Goal: Transaction & Acquisition: Purchase product/service

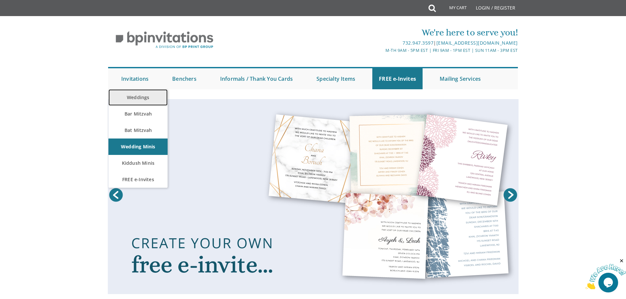
click at [134, 99] on link "Weddings" at bounding box center [137, 97] width 59 height 16
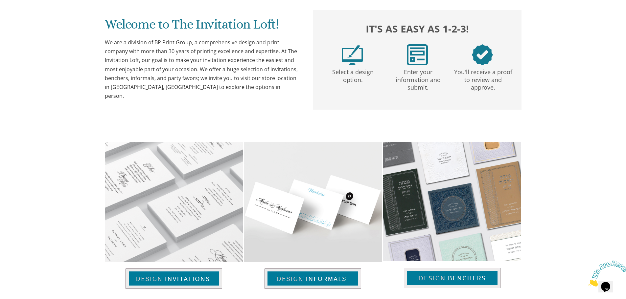
scroll to position [427, 0]
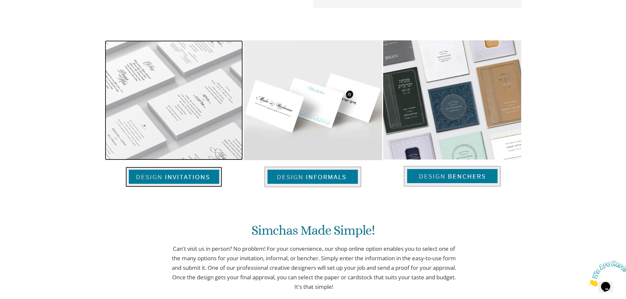
click at [170, 172] on img at bounding box center [173, 177] width 97 height 20
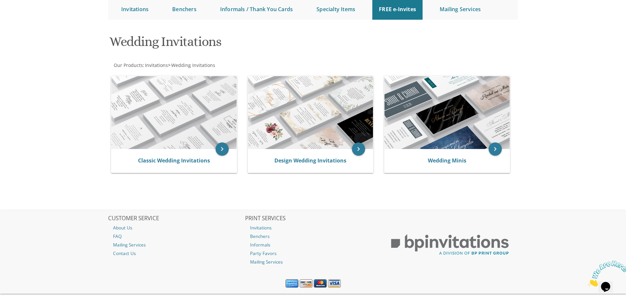
scroll to position [82, 0]
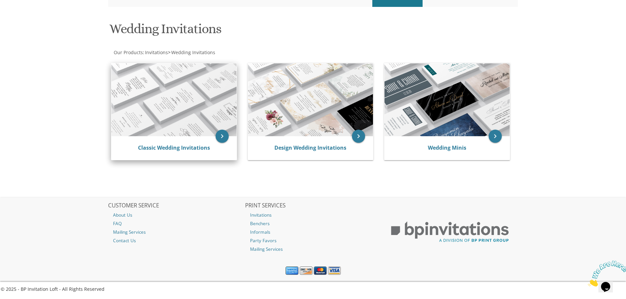
click at [184, 117] on img at bounding box center [173, 99] width 125 height 73
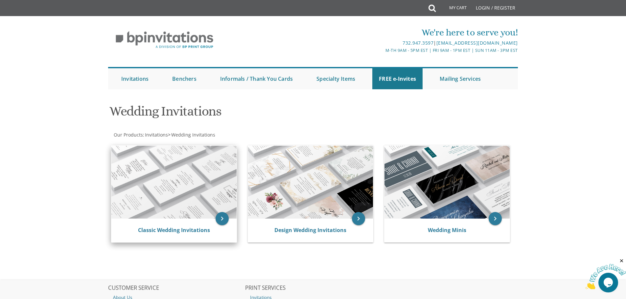
click at [157, 192] on img at bounding box center [173, 182] width 125 height 73
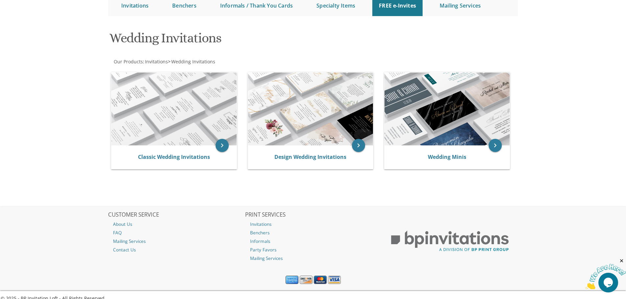
scroll to position [82, 0]
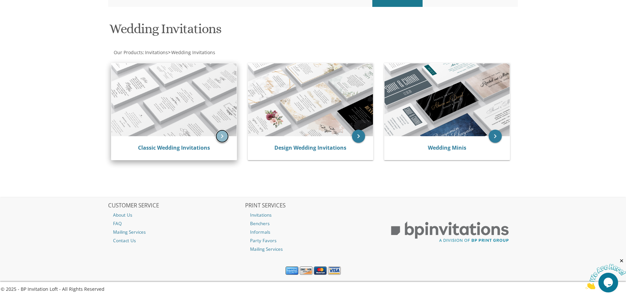
click at [220, 135] on icon "keyboard_arrow_right" at bounding box center [221, 136] width 13 height 13
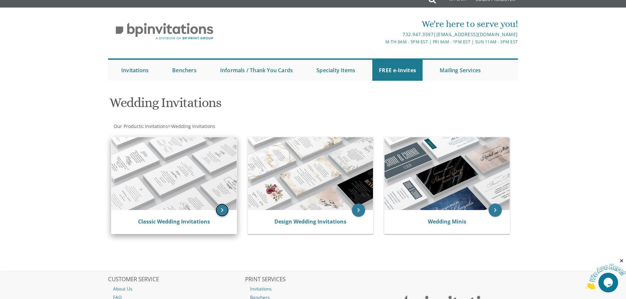
scroll to position [0, 0]
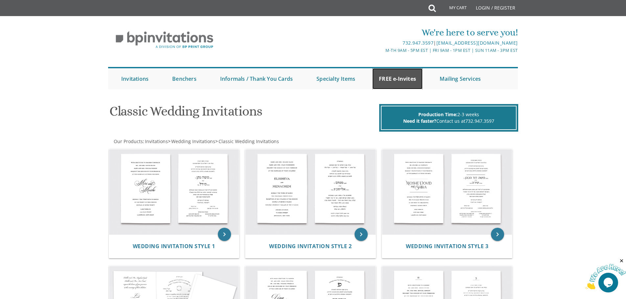
click at [389, 76] on link "FREE e-Invites" at bounding box center [397, 78] width 50 height 21
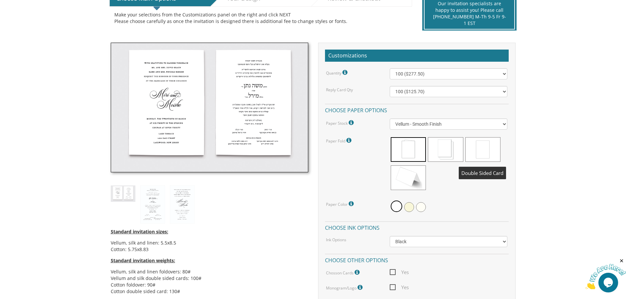
scroll to position [164, 0]
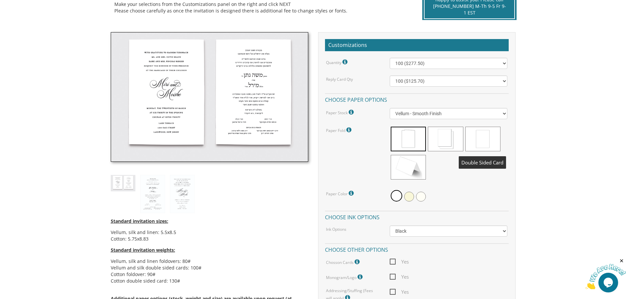
click at [482, 135] on span at bounding box center [482, 139] width 35 height 25
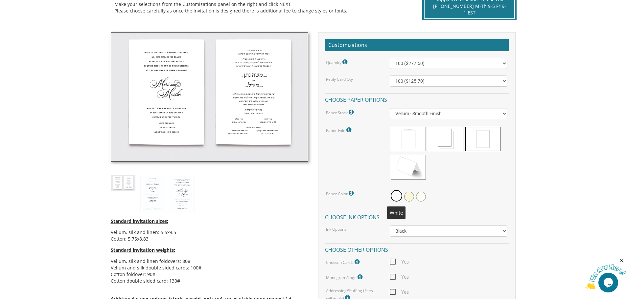
click at [393, 195] on span at bounding box center [396, 195] width 11 height 11
click at [431, 114] on select "Vellum - Smooth Finish Linen - Subtle Embossed Crosshatch Texture Silk - Soft, …" at bounding box center [449, 113] width 118 height 11
click at [390, 108] on select "Vellum - Smooth Finish Linen - Subtle Embossed Crosshatch Texture Silk - Soft, …" at bounding box center [449, 113] width 118 height 11
click at [429, 112] on select "Vellum - Smooth Finish Linen - Subtle Embossed Crosshatch Texture Silk - Soft, …" at bounding box center [449, 113] width 118 height 11
click at [390, 108] on select "Vellum - Smooth Finish Linen - Subtle Embossed Crosshatch Texture Silk - Soft, …" at bounding box center [449, 113] width 118 height 11
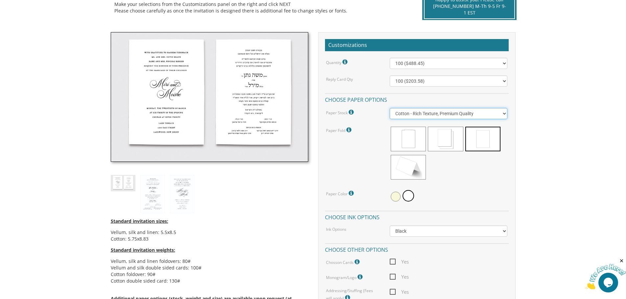
click at [427, 112] on select "Vellum - Smooth Finish Linen - Subtle Embossed Crosshatch Texture Silk - Soft, …" at bounding box center [449, 113] width 118 height 11
select select "Vellum"
click at [390, 108] on select "Vellum - Smooth Finish Linen - Subtle Embossed Crosshatch Texture Silk - Soft, …" at bounding box center [449, 113] width 118 height 11
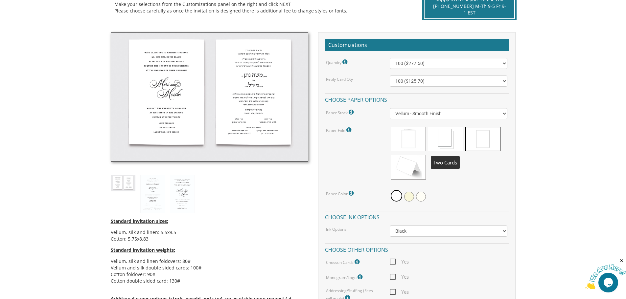
click at [448, 137] on span at bounding box center [445, 139] width 35 height 25
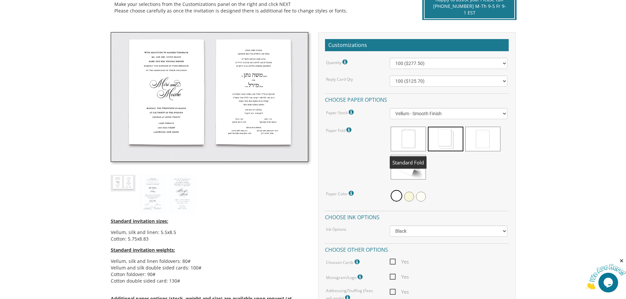
click at [416, 137] on span at bounding box center [408, 139] width 35 height 25
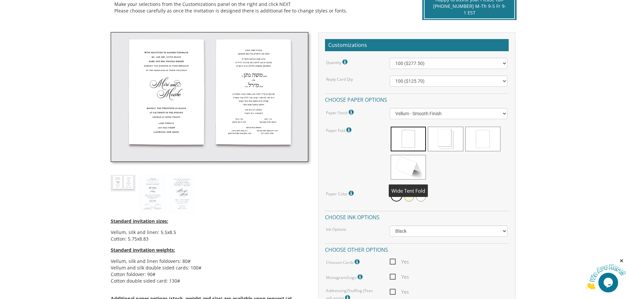
click at [415, 169] on span at bounding box center [408, 167] width 35 height 25
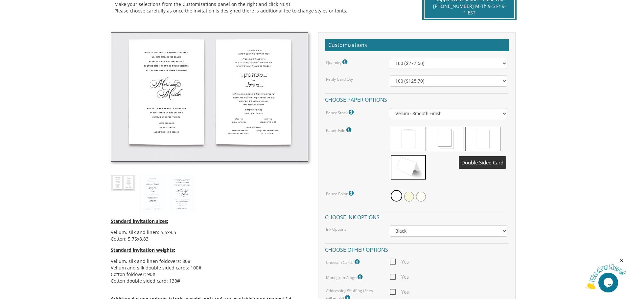
click at [488, 136] on span at bounding box center [482, 139] width 35 height 25
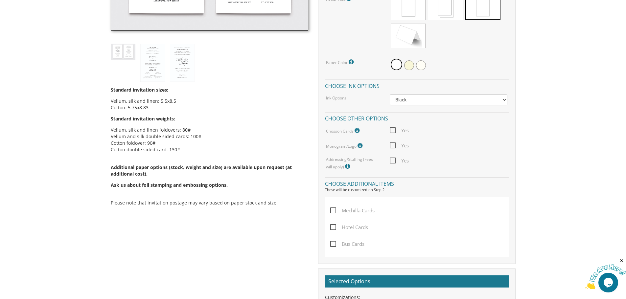
scroll to position [263, 0]
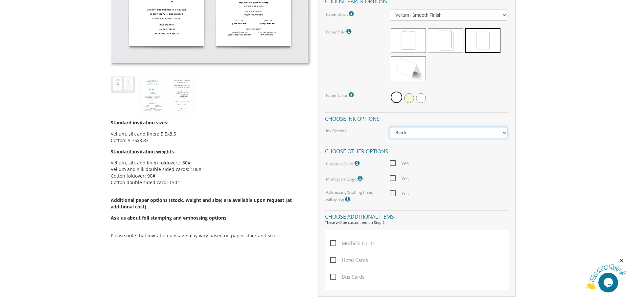
click at [460, 134] on select "Black Colored Ink ($65.00) Black + One Color ($211.00) Two Colors ($265.00)" at bounding box center [449, 132] width 118 height 11
click at [471, 117] on h4 "Choose ink options" at bounding box center [417, 117] width 184 height 11
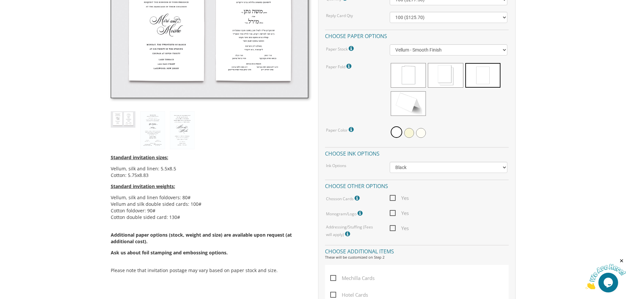
scroll to position [230, 0]
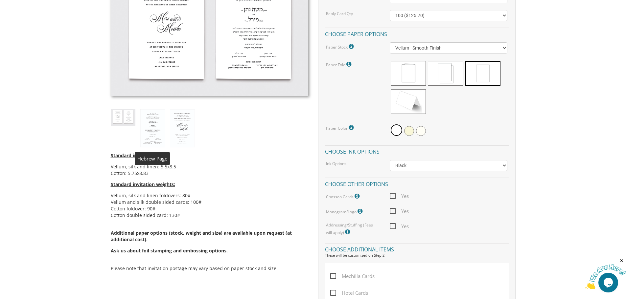
click at [153, 118] on img at bounding box center [152, 128] width 25 height 38
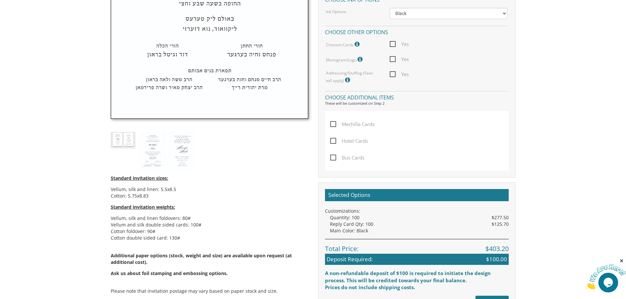
scroll to position [394, 0]
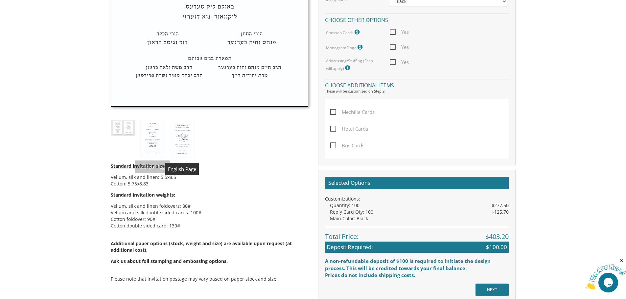
click at [185, 132] on img at bounding box center [182, 139] width 25 height 38
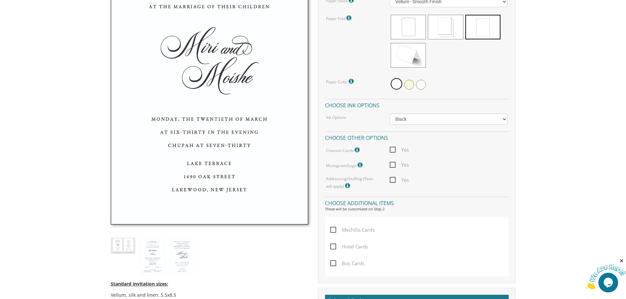
scroll to position [361, 0]
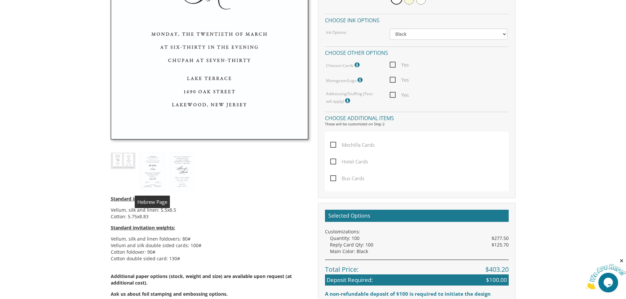
click at [156, 169] on img at bounding box center [152, 172] width 25 height 38
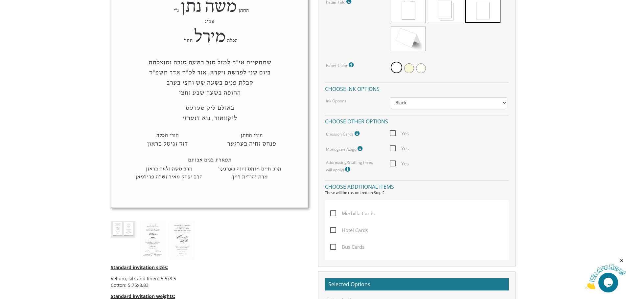
scroll to position [296, 0]
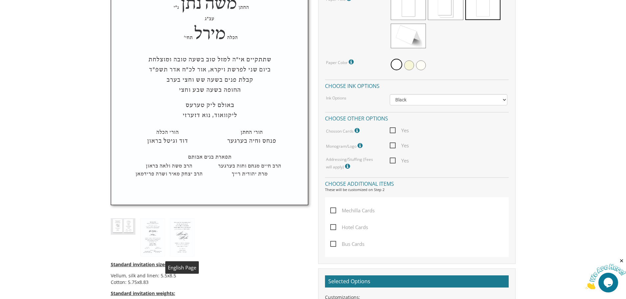
click at [180, 227] on img at bounding box center [182, 237] width 25 height 38
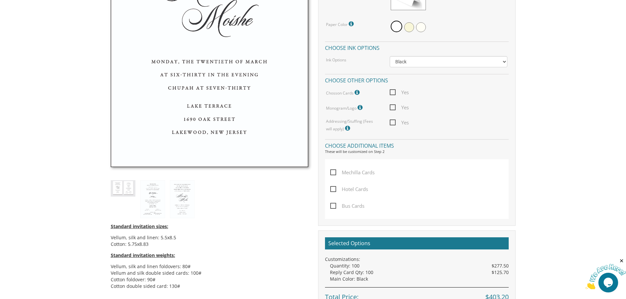
scroll to position [394, 0]
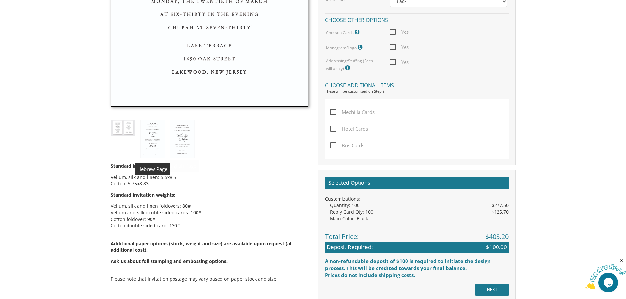
click at [150, 134] on img at bounding box center [152, 139] width 25 height 38
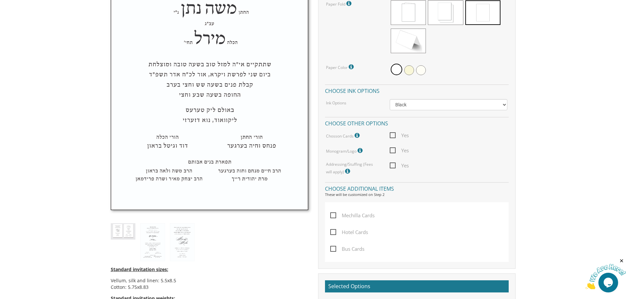
scroll to position [328, 0]
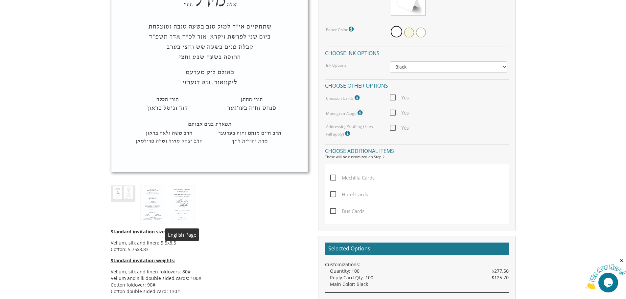
click at [180, 199] on img at bounding box center [182, 205] width 25 height 38
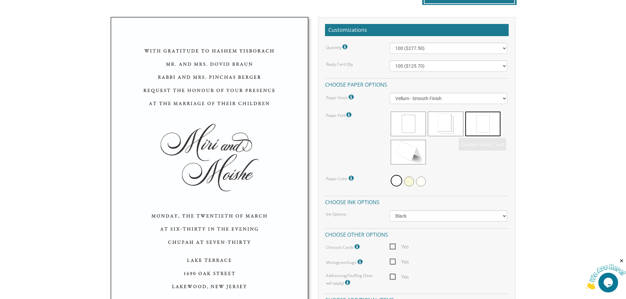
scroll to position [164, 0]
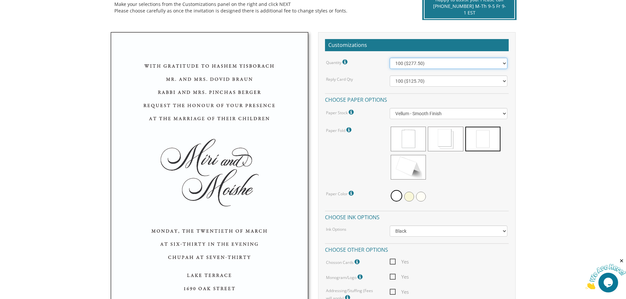
click at [443, 60] on select "100 ($277.50) 200 ($330.45) 300 ($380.65) 400 ($432.70) 500 ($482.10) 600 ($534…" at bounding box center [449, 63] width 118 height 11
select select "500"
click at [390, 58] on select "100 ($277.50) 200 ($330.45) 300 ($380.65) 400 ($432.70) 500 ($482.10) 600 ($534…" at bounding box center [449, 63] width 118 height 11
click at [546, 93] on body "My Cart {{shoppingcart.totalQuantityDisplay}} Total: {{shoppingcart.subtotal}} …" at bounding box center [313, 303] width 626 height 935
click at [454, 79] on select "100 ($125.70) 200 ($150.60) 300 ($177.95) 400 ($270.70) 500 ($225.30) 600 ($249…" at bounding box center [449, 81] width 118 height 11
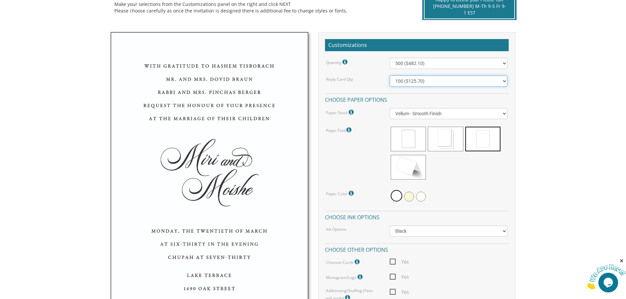
select select "300"
click at [390, 76] on select "100 ($125.70) 200 ($150.60) 300 ($177.95) 400 ($270.70) 500 ($225.30) 600 ($249…" at bounding box center [449, 81] width 118 height 11
click at [540, 98] on body "My Cart {{shoppingcart.totalQuantityDisplay}} Total: {{shoppingcart.subtotal}} …" at bounding box center [313, 303] width 626 height 935
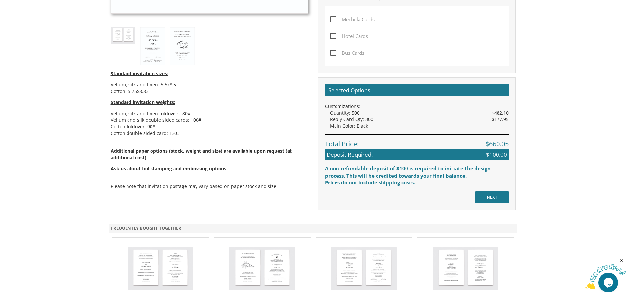
scroll to position [493, 0]
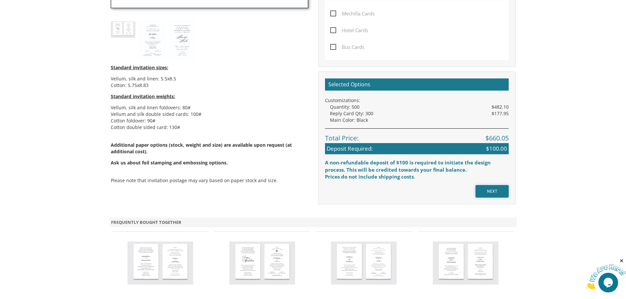
click at [483, 191] on input "NEXT" at bounding box center [491, 191] width 33 height 12
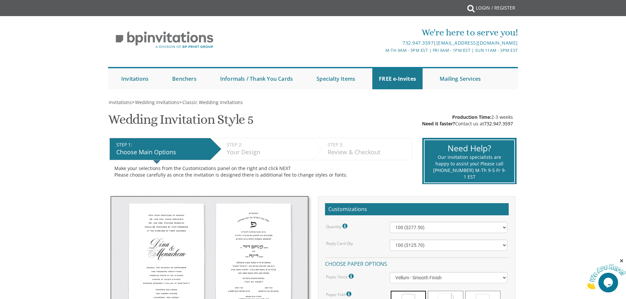
click at [152, 229] on img at bounding box center [209, 261] width 197 height 130
click at [156, 247] on img at bounding box center [209, 261] width 197 height 130
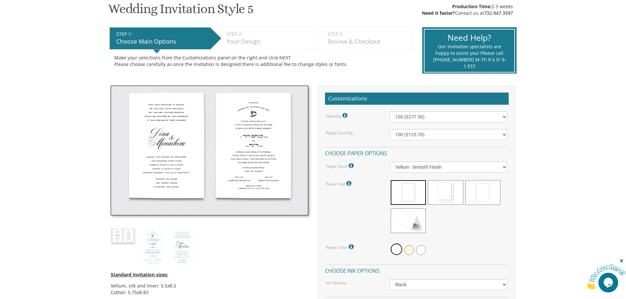
scroll to position [131, 0]
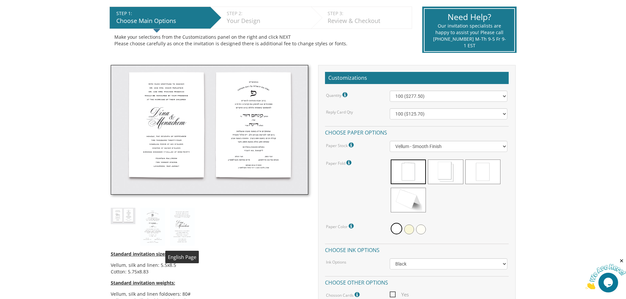
click at [181, 221] on img at bounding box center [182, 227] width 25 height 38
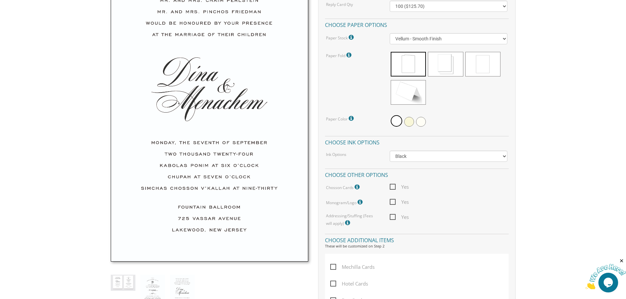
scroll to position [263, 0]
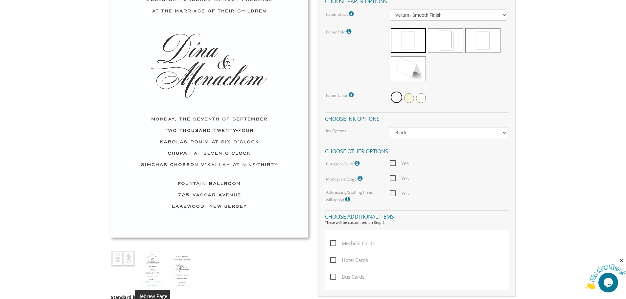
click at [153, 266] on img at bounding box center [152, 270] width 25 height 38
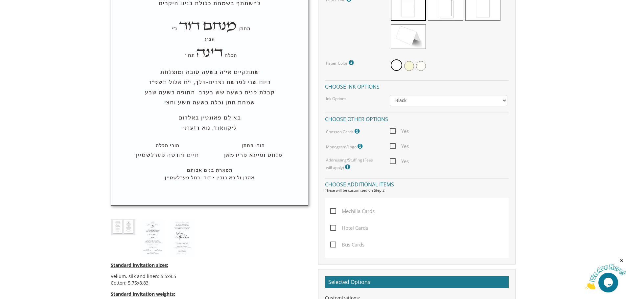
scroll to position [296, 0]
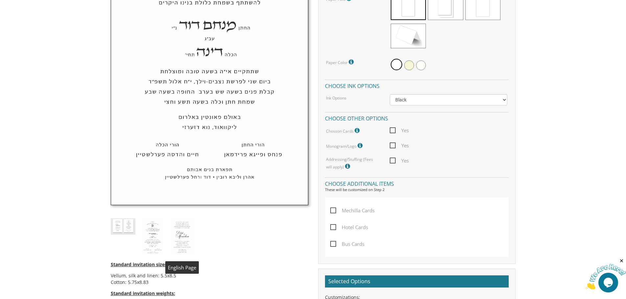
click at [181, 236] on img at bounding box center [182, 237] width 25 height 38
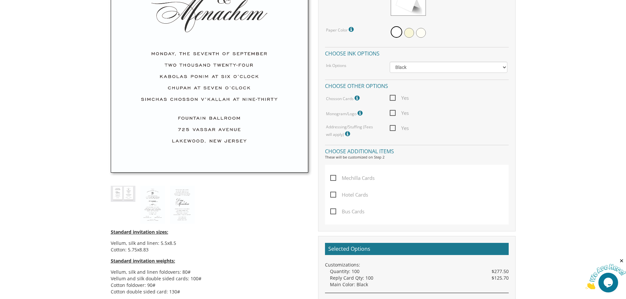
scroll to position [328, 0]
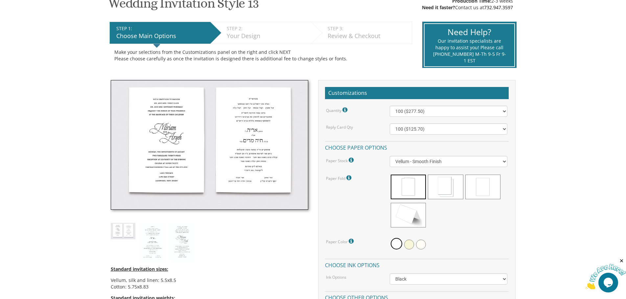
scroll to position [131, 0]
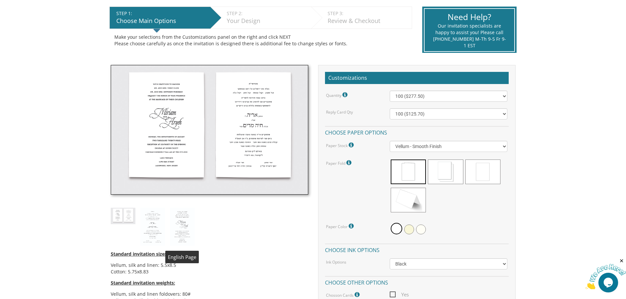
click at [181, 224] on img at bounding box center [182, 227] width 25 height 38
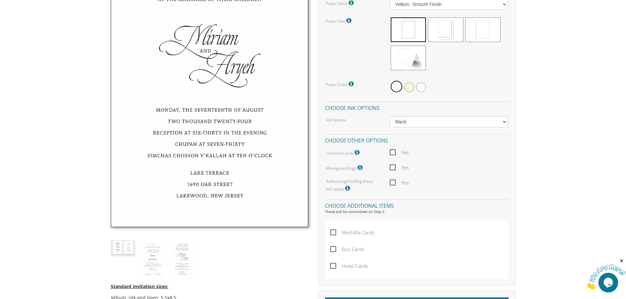
scroll to position [296, 0]
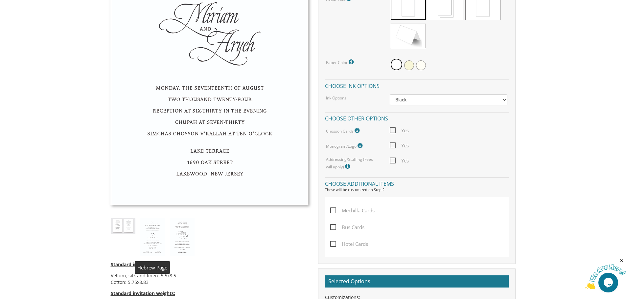
click at [150, 236] on img at bounding box center [152, 237] width 25 height 38
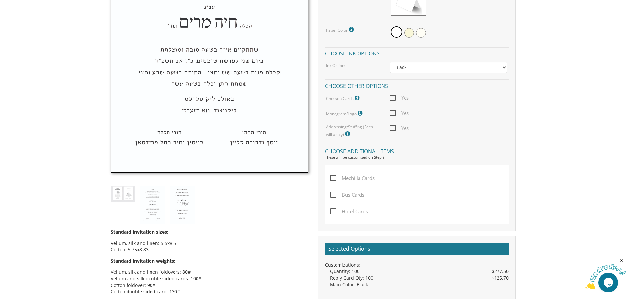
scroll to position [361, 0]
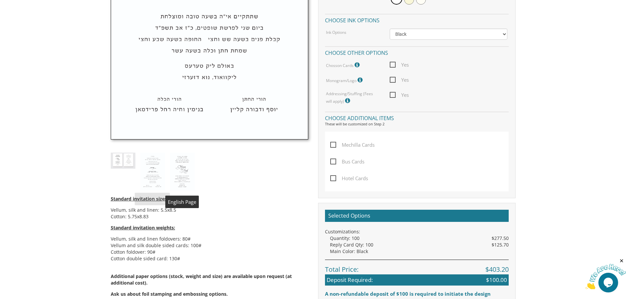
click at [179, 168] on img at bounding box center [182, 172] width 25 height 38
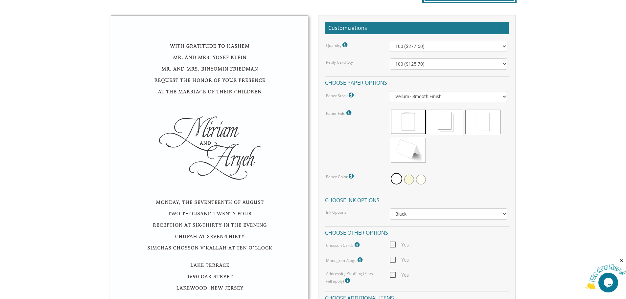
scroll to position [164, 0]
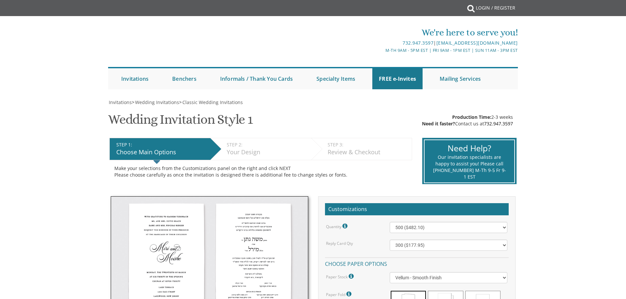
select select "500"
select select "300"
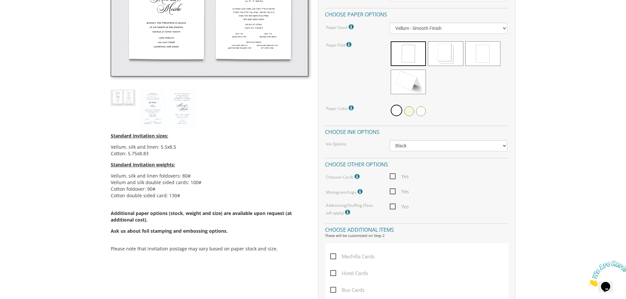
scroll to position [230, 0]
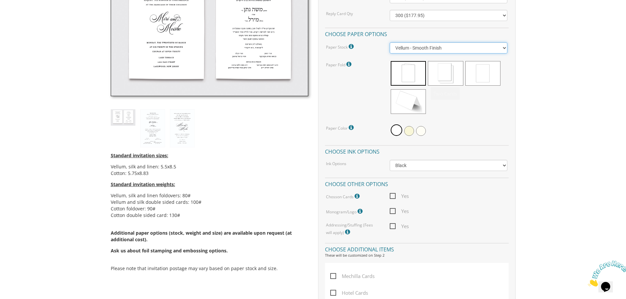
click at [456, 50] on select "Vellum - Smooth Finish Linen - Subtle Embossed Crosshatch Texture Silk - Soft, …" at bounding box center [449, 47] width 118 height 11
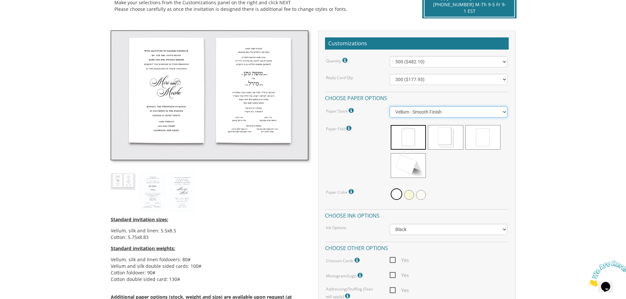
scroll to position [164, 0]
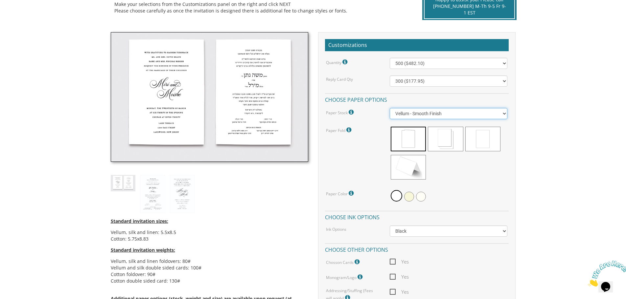
click at [433, 114] on select "Vellum - Smooth Finish Linen - Subtle Embossed Crosshatch Texture Silk - Soft, …" at bounding box center [449, 113] width 118 height 11
click at [390, 108] on select "Vellum - Smooth Finish Linen - Subtle Embossed Crosshatch Texture Silk - Soft, …" at bounding box center [449, 113] width 118 height 11
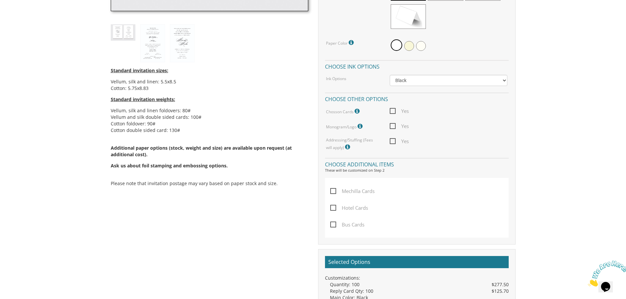
scroll to position [328, 0]
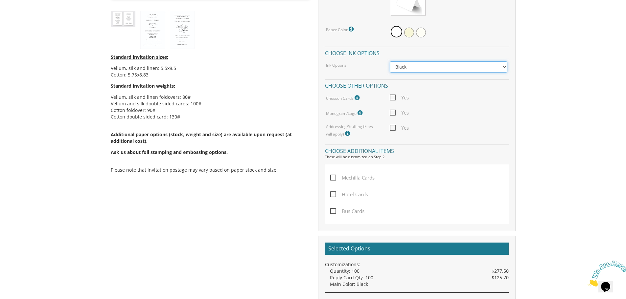
click at [433, 65] on select "Black Colored Ink ($65.00) Black + One Color ($211.00) Two Colors ($265.00)" at bounding box center [449, 66] width 118 height 11
click at [390, 61] on select "Black Colored Ink ($65.00) Black + One Color ($211.00) Two Colors ($265.00)" at bounding box center [449, 66] width 118 height 11
click at [399, 249] on h2 "Selected Options" at bounding box center [417, 249] width 184 height 12
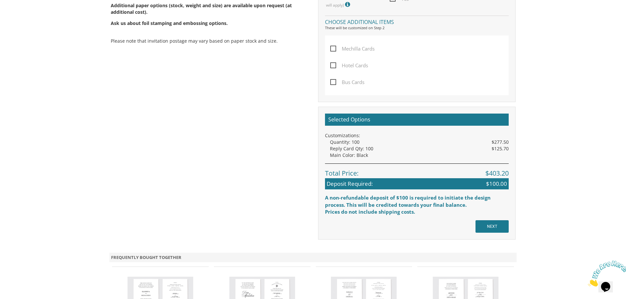
scroll to position [460, 0]
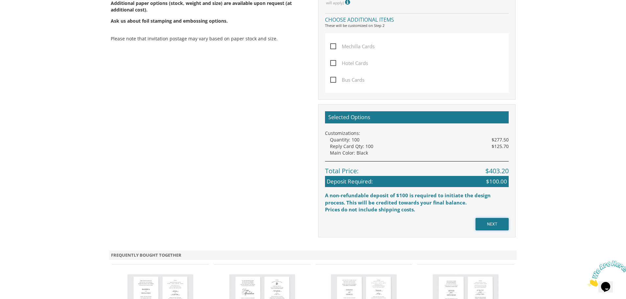
click at [492, 225] on input "NEXT" at bounding box center [491, 224] width 33 height 12
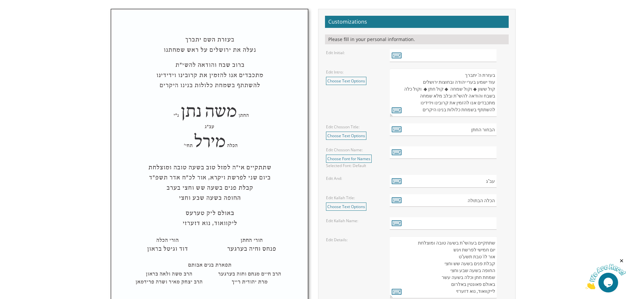
scroll to position [230, 0]
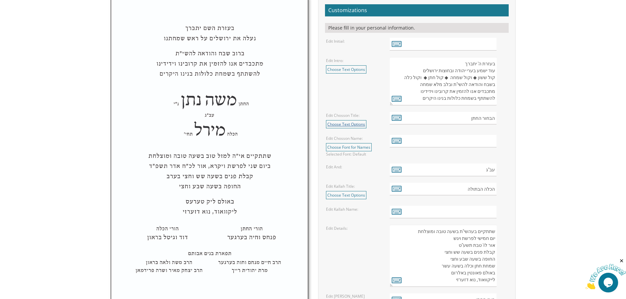
click at [354, 125] on link "Choose Text Options" at bounding box center [346, 124] width 40 height 8
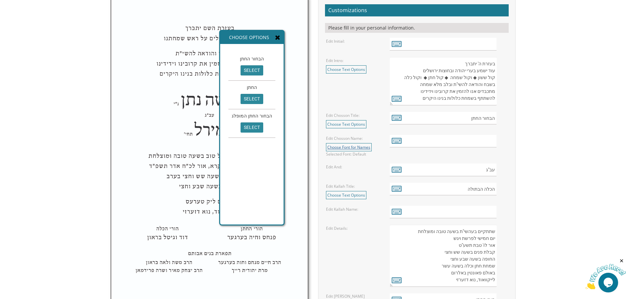
click at [352, 146] on link "Choose Font for Names" at bounding box center [349, 147] width 46 height 8
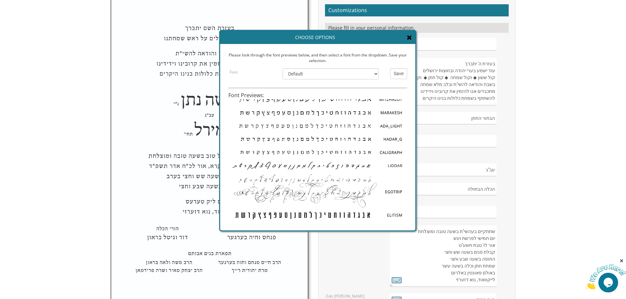
scroll to position [53, 0]
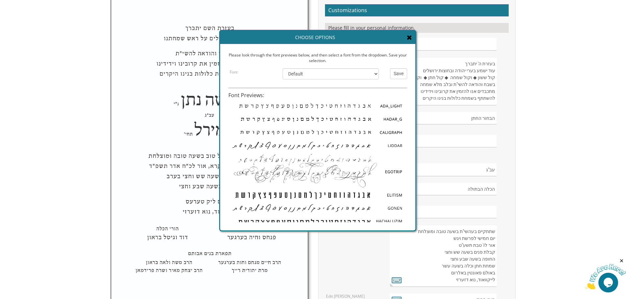
click at [386, 168] on img at bounding box center [317, 170] width 179 height 36
click at [349, 72] on select "Default Ashkenazy Mitzhalot Marakesh Ada_Light Hadar_G Caligraph Liddar EgoTrip…" at bounding box center [330, 73] width 96 height 11
select select "/store/pc/invitations/FontPreviews/hebfonts-21.jpg"
click at [282, 68] on select "Default Ashkenazy Mitzhalot Marakesh Ada_Light Hadar_G Caligraph Liddar EgoTrip…" at bounding box center [330, 73] width 96 height 11
click at [394, 72] on input "Save" at bounding box center [398, 73] width 17 height 11
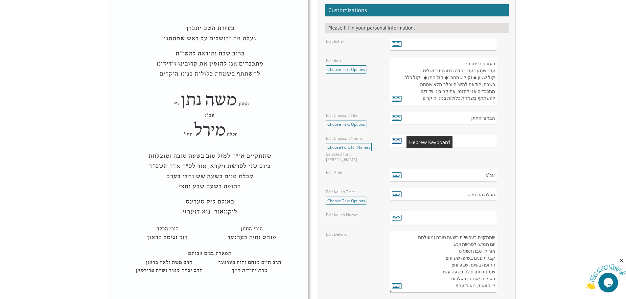
click at [395, 139] on icon at bounding box center [397, 140] width 10 height 9
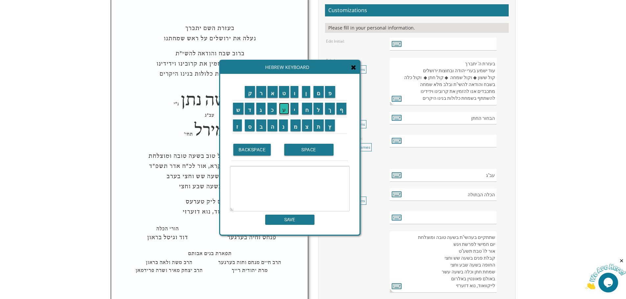
click at [285, 109] on input "ע" at bounding box center [284, 109] width 10 height 12
click at [295, 126] on input "מ" at bounding box center [295, 126] width 11 height 12
click at [261, 91] on input "ר" at bounding box center [261, 92] width 10 height 12
click at [322, 92] on input "ם" at bounding box center [318, 92] width 11 height 12
type textarea "עמרם"
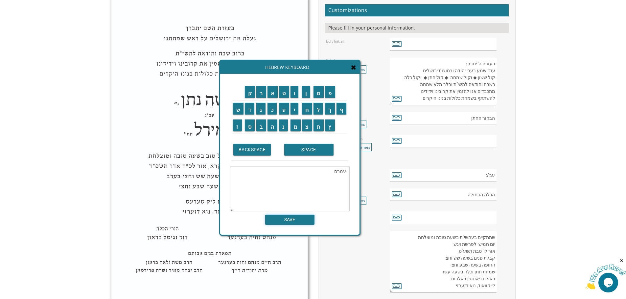
click at [297, 222] on input "SAVE" at bounding box center [289, 220] width 49 height 10
type input "עמרם"
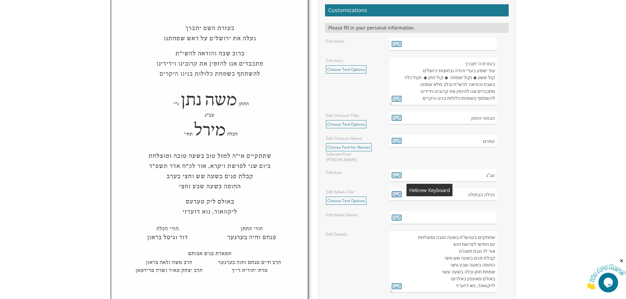
click at [398, 190] on icon at bounding box center [397, 194] width 10 height 9
type textarea "הכלה הבתולה"
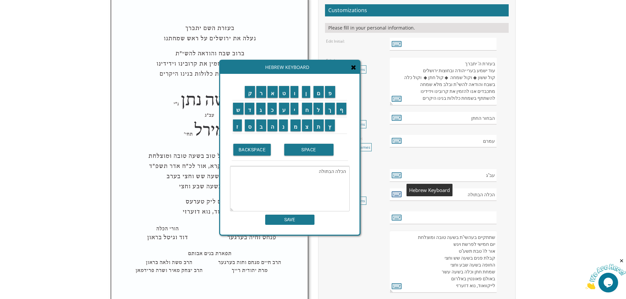
click at [398, 190] on icon at bounding box center [397, 194] width 10 height 9
click at [355, 72] on div "Hebrew Keyboard" at bounding box center [289, 67] width 139 height 13
click at [353, 68] on icon at bounding box center [353, 67] width 5 height 7
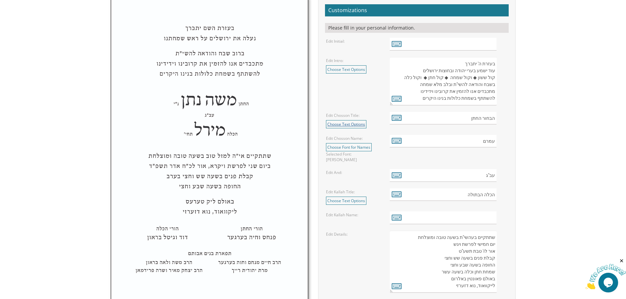
click at [353, 123] on link "Choose Text Options" at bounding box center [346, 124] width 40 height 8
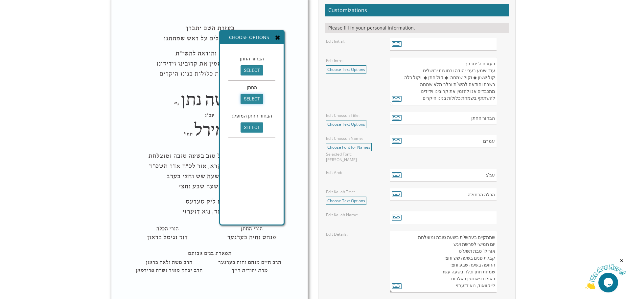
click at [252, 100] on input "select" at bounding box center [251, 99] width 23 height 10
type input "החתן"
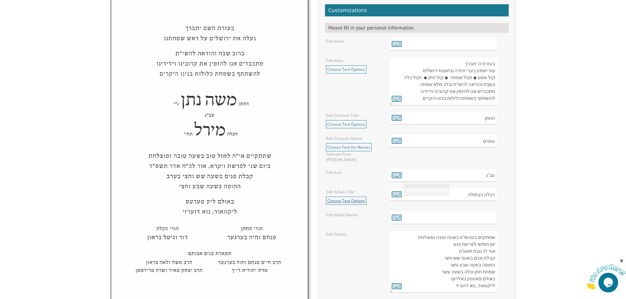
click at [366, 197] on link "Choose Text Options" at bounding box center [346, 201] width 40 height 8
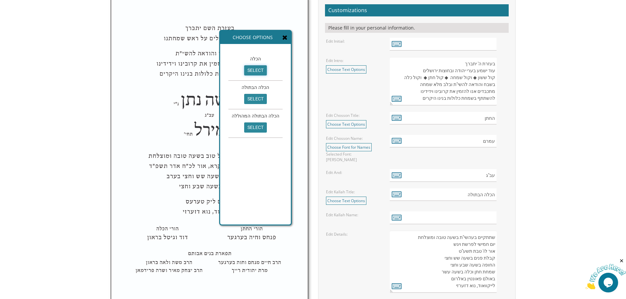
click at [257, 69] on input "select" at bounding box center [255, 70] width 23 height 10
type input "הכלה"
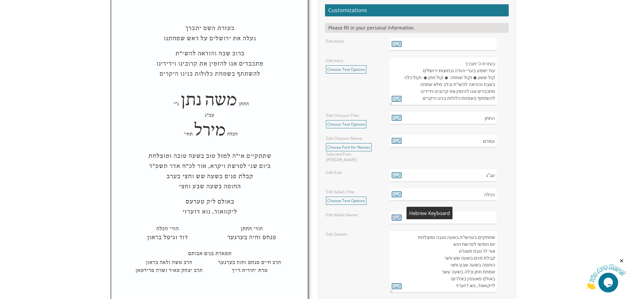
click at [397, 214] on icon at bounding box center [397, 217] width 10 height 9
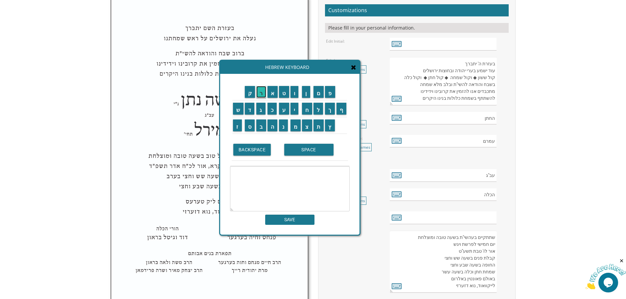
click at [263, 94] on input "ר" at bounding box center [261, 92] width 10 height 12
click at [294, 109] on input "י" at bounding box center [294, 109] width 8 height 12
click at [236, 124] on input "ז" at bounding box center [237, 126] width 9 height 12
click at [316, 108] on input "ל" at bounding box center [318, 109] width 10 height 12
type textarea "ריזל"
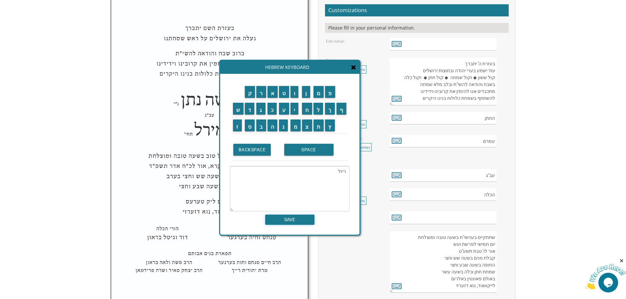
click at [300, 221] on input "SAVE" at bounding box center [289, 220] width 49 height 10
type input "ריזל"
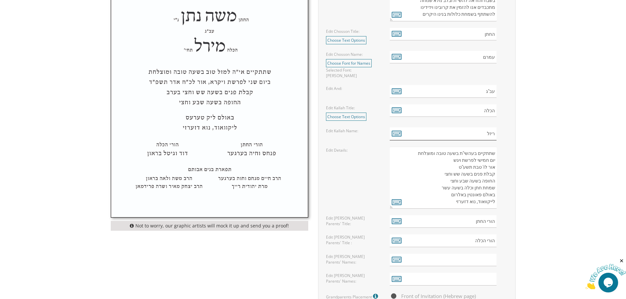
scroll to position [328, 0]
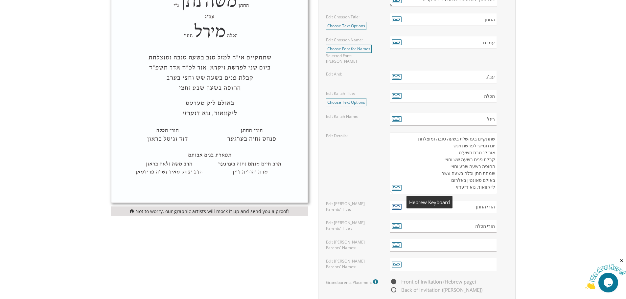
click at [394, 202] on icon at bounding box center [397, 206] width 10 height 9
type textarea "הורי החתן"
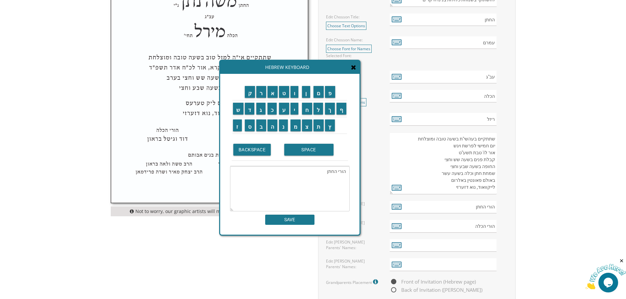
click at [354, 67] on icon at bounding box center [353, 67] width 5 height 7
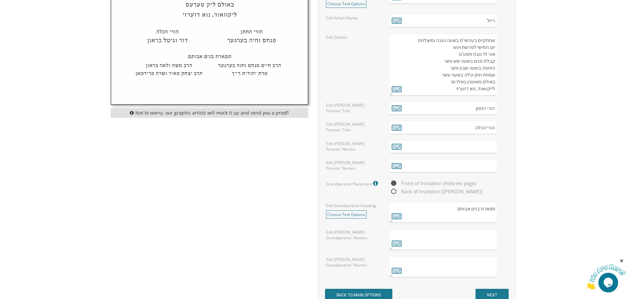
scroll to position [460, 0]
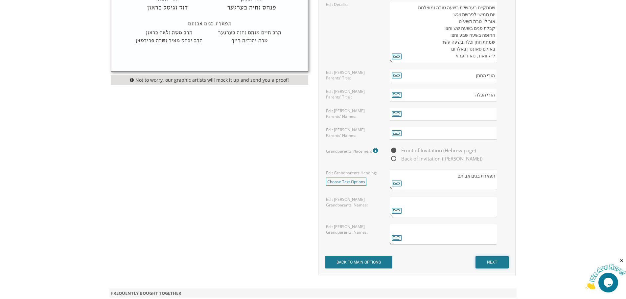
click at [489, 259] on input "NEXT" at bounding box center [491, 262] width 33 height 12
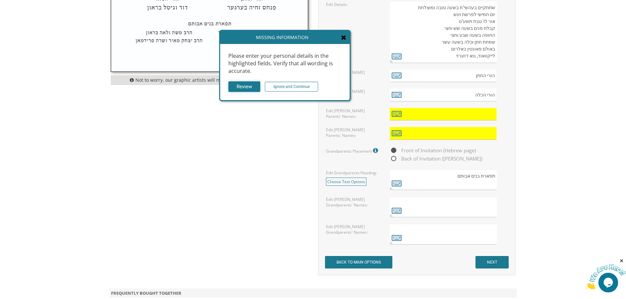
click at [236, 84] on input "Review" at bounding box center [244, 86] width 32 height 11
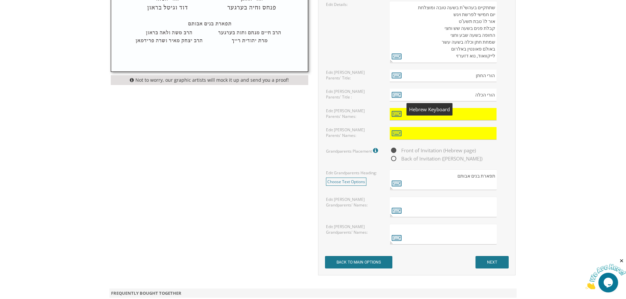
click at [397, 109] on icon at bounding box center [397, 113] width 10 height 9
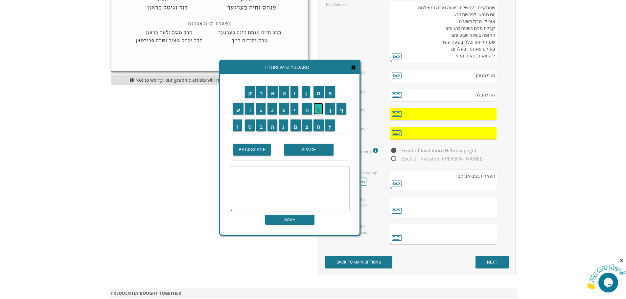
click at [317, 111] on input "ל" at bounding box center [318, 109] width 10 height 12
click at [305, 111] on input "ח" at bounding box center [307, 109] width 10 height 12
click at [295, 110] on input "י" at bounding box center [294, 109] width 8 height 12
click at [284, 110] on input "ע" at bounding box center [284, 109] width 10 height 12
click at [271, 109] on input "כ" at bounding box center [272, 109] width 10 height 12
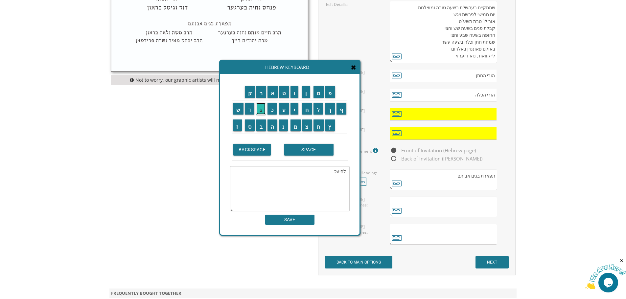
click at [259, 107] on input "ג" at bounding box center [260, 109] width 9 height 12
type textarea "לחיעכג"
click at [297, 223] on input "SAVE" at bounding box center [289, 220] width 49 height 10
type input "לחיעכג"
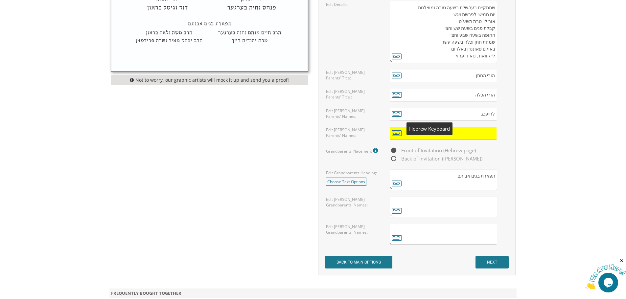
click at [393, 128] on icon at bounding box center [397, 132] width 10 height 9
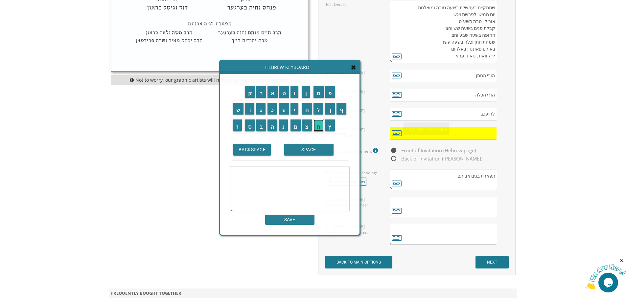
click at [319, 126] on input "ת" at bounding box center [318, 126] width 11 height 12
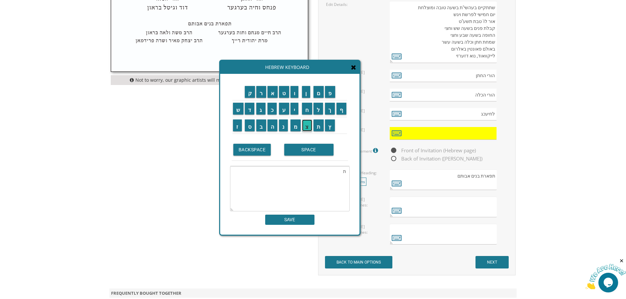
click at [304, 126] on input "צ" at bounding box center [307, 126] width 10 height 12
click at [298, 126] on input "מ" at bounding box center [295, 126] width 11 height 12
click at [284, 125] on input "נ" at bounding box center [283, 126] width 9 height 12
click at [275, 125] on input "ה" at bounding box center [272, 126] width 10 height 12
click at [262, 125] on input "ב" at bounding box center [261, 126] width 10 height 12
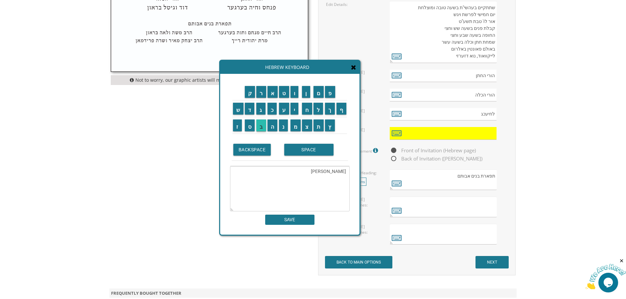
type textarea "תצמנהב"
click at [297, 217] on input "SAVE" at bounding box center [289, 220] width 49 height 10
type input "תצמנהב"
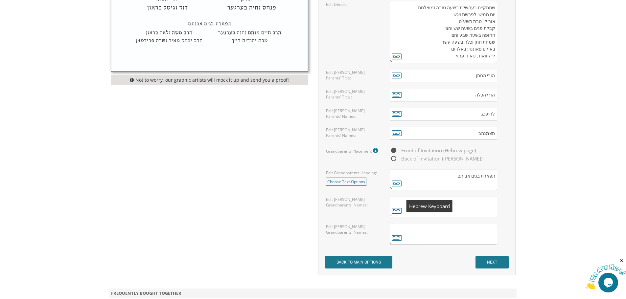
click at [397, 206] on icon at bounding box center [397, 210] width 10 height 9
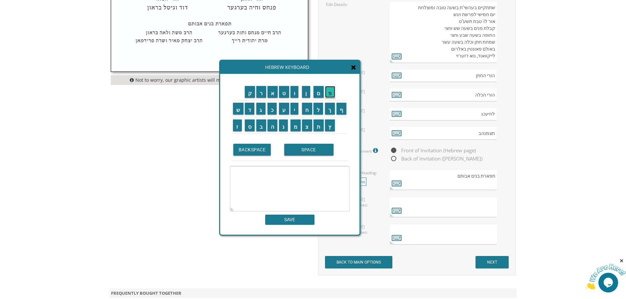
click at [327, 93] on input "פ" at bounding box center [330, 92] width 10 height 12
click at [319, 93] on input "ם" at bounding box center [318, 92] width 11 height 12
click at [303, 92] on input "ן" at bounding box center [306, 92] width 8 height 12
click at [292, 92] on input "ו" at bounding box center [294, 92] width 8 height 12
click at [287, 91] on input "ט" at bounding box center [284, 92] width 10 height 12
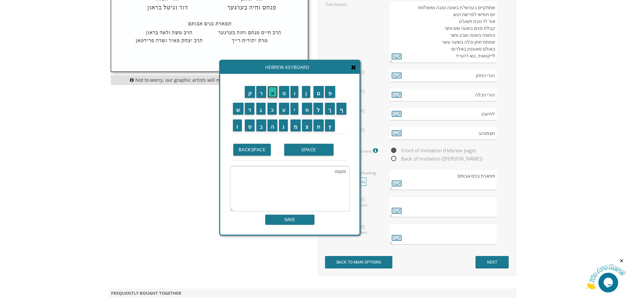
click at [275, 91] on input "א" at bounding box center [272, 92] width 11 height 12
type textarea "פםןוטא"
click at [299, 221] on input "SAVE" at bounding box center [289, 220] width 49 height 10
type textarea "פםןוטא"
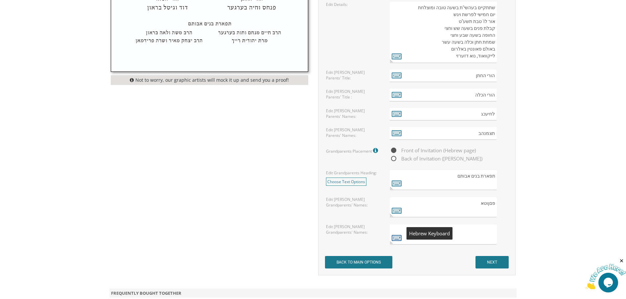
click at [394, 233] on icon at bounding box center [397, 237] width 10 height 9
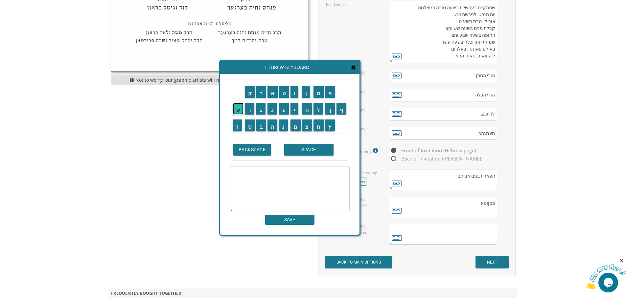
click at [236, 107] on input "ש" at bounding box center [238, 109] width 11 height 12
click at [248, 90] on input "ק" at bounding box center [250, 92] width 11 height 12
click at [258, 89] on input "ר" at bounding box center [261, 92] width 10 height 12
click at [258, 103] on input "ג" at bounding box center [260, 109] width 9 height 12
click at [261, 119] on td "ב" at bounding box center [261, 125] width 11 height 17
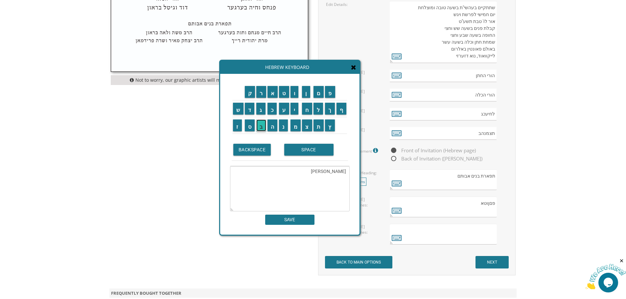
click at [261, 126] on input "ב" at bounding box center [261, 126] width 10 height 12
type textarea "שקרגב"
click at [305, 224] on input "SAVE" at bounding box center [289, 220] width 49 height 10
type textarea "שקרגב"
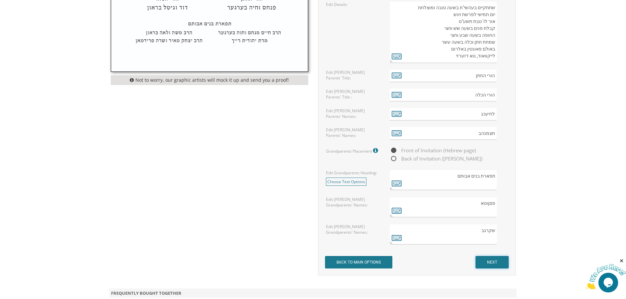
click at [491, 256] on input "NEXT" at bounding box center [491, 262] width 33 height 12
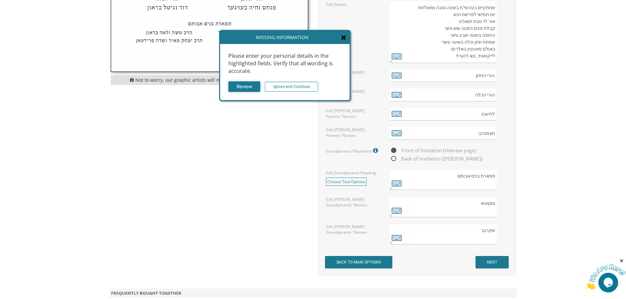
click at [244, 85] on input "Review" at bounding box center [244, 86] width 32 height 11
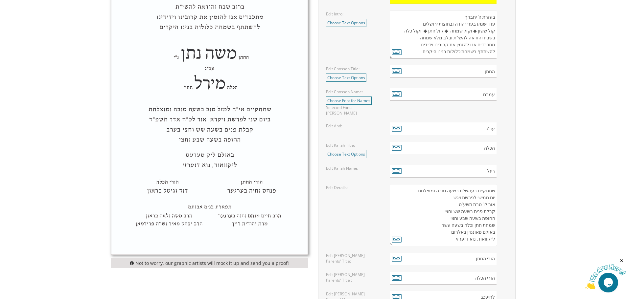
scroll to position [164, 0]
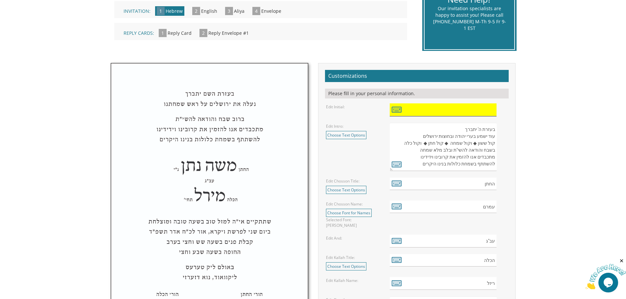
click at [426, 108] on input "text" at bounding box center [443, 109] width 107 height 13
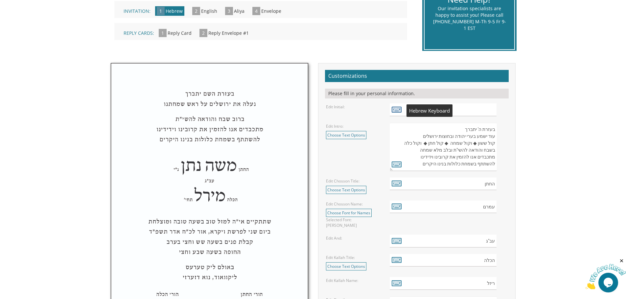
click at [393, 109] on icon at bounding box center [397, 109] width 10 height 9
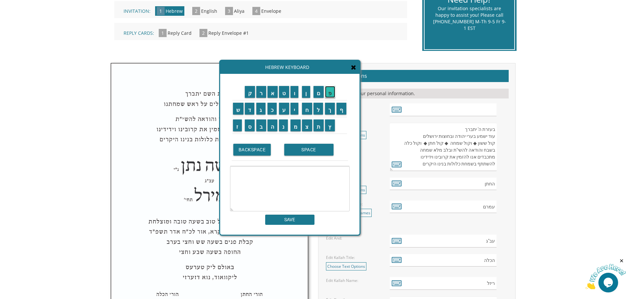
click at [332, 91] on input "פ" at bounding box center [330, 92] width 10 height 12
click at [343, 109] on input "ף" at bounding box center [341, 109] width 10 height 12
type textarea "פף"
click at [304, 219] on input "SAVE" at bounding box center [289, 220] width 49 height 10
type input "פף"
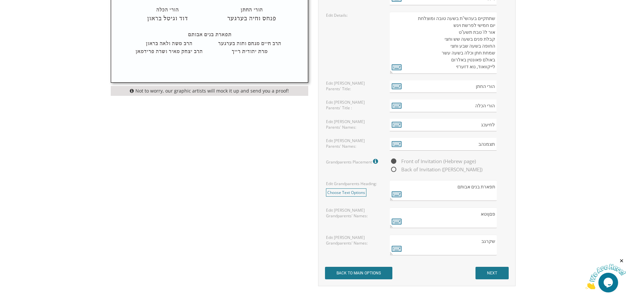
scroll to position [460, 0]
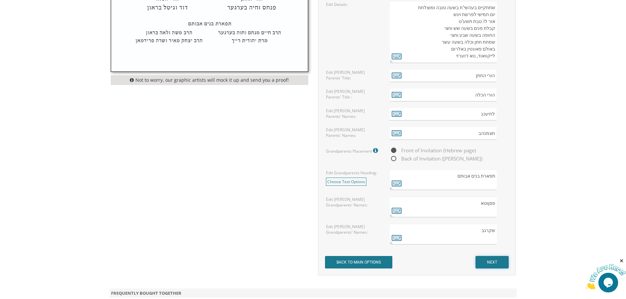
click at [488, 256] on input "NEXT" at bounding box center [491, 262] width 33 height 12
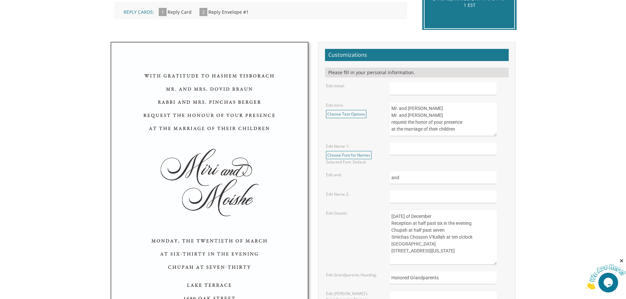
scroll to position [197, 0]
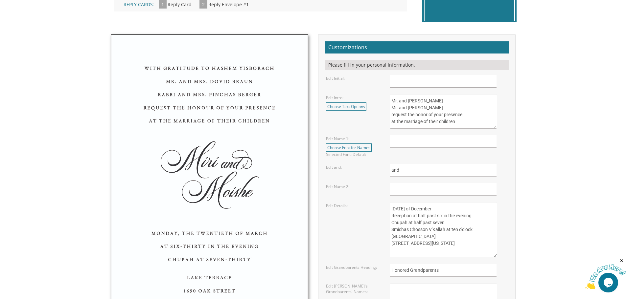
click at [412, 81] on input "text" at bounding box center [443, 81] width 107 height 13
type input "dg"
click at [404, 143] on input "text" at bounding box center [443, 141] width 107 height 13
click at [431, 142] on input "Mr. & Mrs. Michael Rottman" at bounding box center [443, 141] width 107 height 13
click at [453, 141] on input "Mr. & Mrs. Michael and P'ninaRottman" at bounding box center [443, 141] width 107 height 13
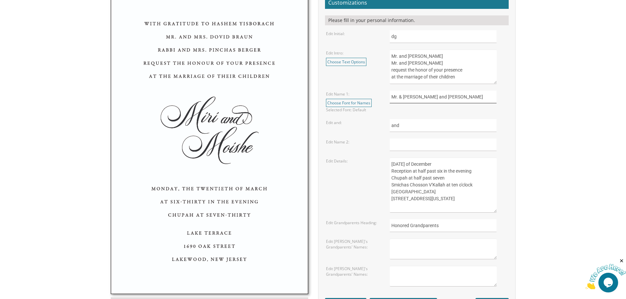
scroll to position [230, 0]
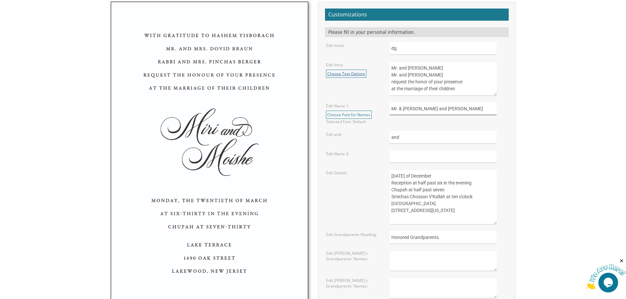
type input "Mr. & Mrs. Michael and P'nina Rottman"
click at [343, 71] on link "Choose Text Options" at bounding box center [346, 74] width 40 height 8
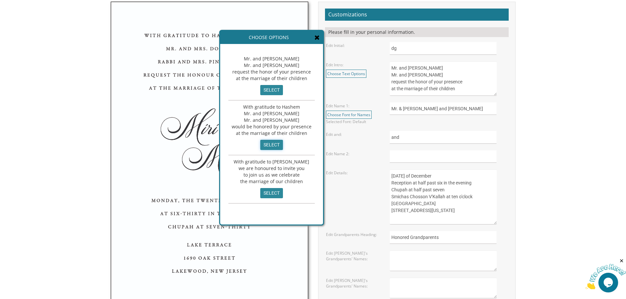
click at [273, 143] on input "select" at bounding box center [271, 145] width 23 height 10
type textarea "With gratitude to Hashem Mr. and Mrs. Yossi Schwartz Mr. and Mrs. Yaakov Friedm…"
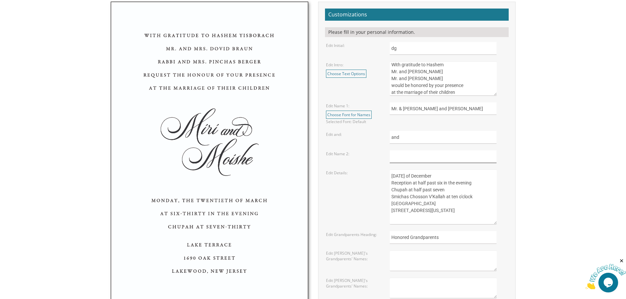
click at [399, 161] on input "text" at bounding box center [443, 156] width 107 height 13
type input "Mr. Jonathan Gruenebaum"
click at [447, 158] on input "Mr. Jonathan Gruenebaum" at bounding box center [443, 156] width 107 height 13
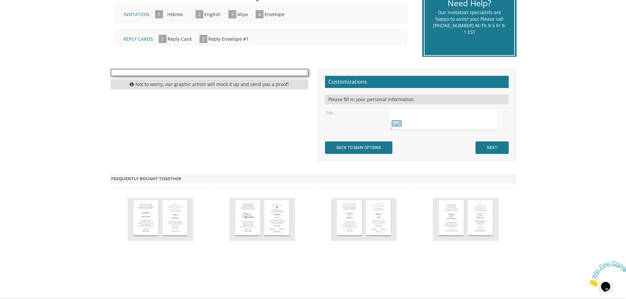
scroll to position [164, 0]
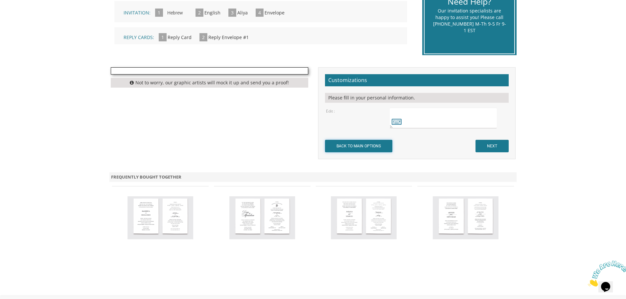
click at [362, 146] on input "BACK TO MAIN OPTIONS" at bounding box center [358, 146] width 67 height 12
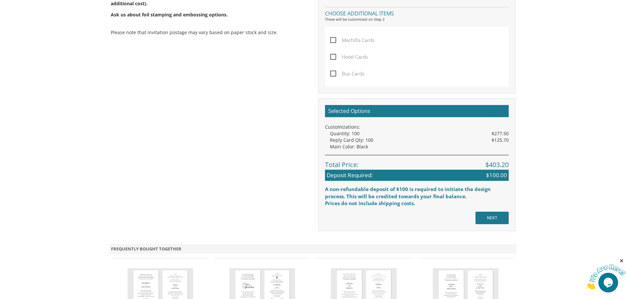
scroll to position [493, 0]
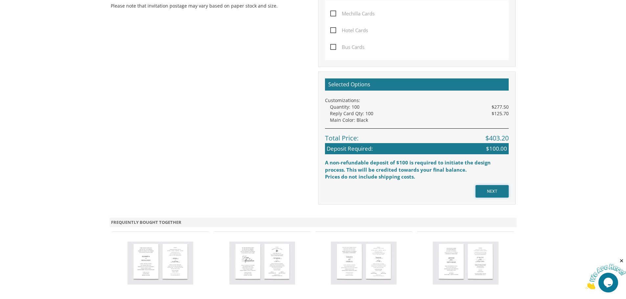
click at [490, 190] on input "NEXT" at bounding box center [491, 191] width 33 height 12
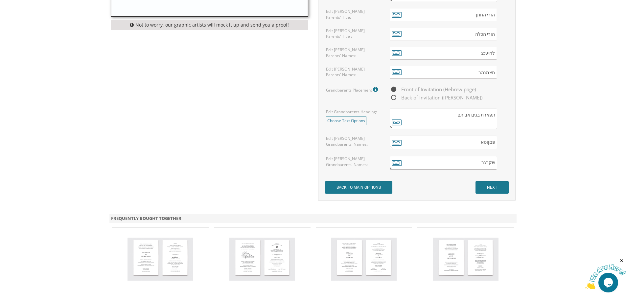
scroll to position [526, 0]
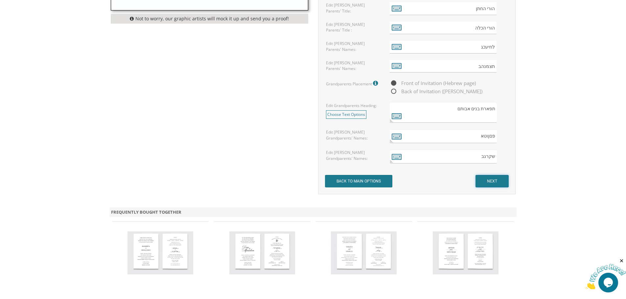
click at [493, 185] on input "NEXT" at bounding box center [491, 181] width 33 height 12
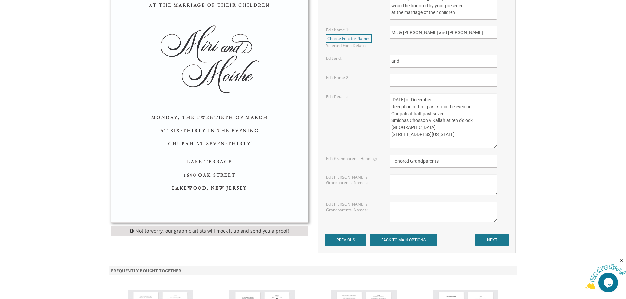
scroll to position [328, 0]
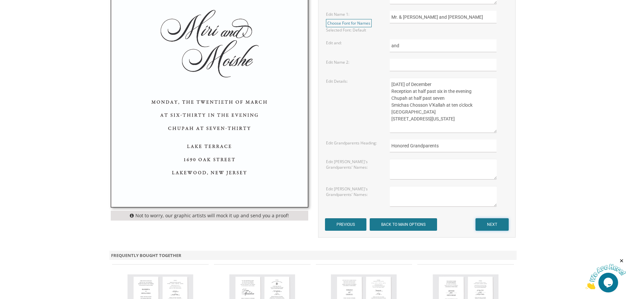
click at [497, 222] on input "NEXT" at bounding box center [491, 224] width 33 height 12
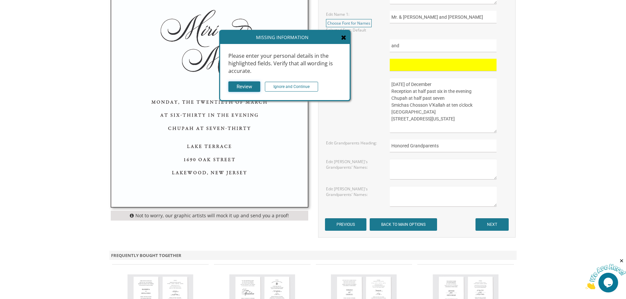
click at [248, 83] on input "Review" at bounding box center [244, 86] width 32 height 11
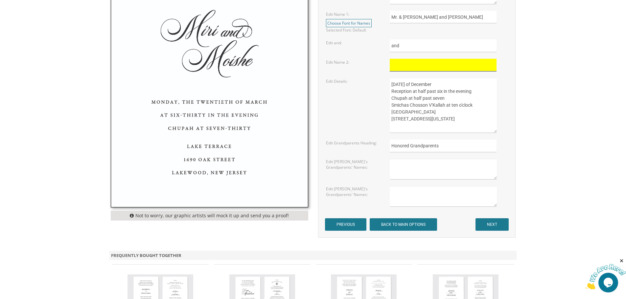
click at [408, 66] on input "text" at bounding box center [443, 65] width 107 height 13
type input "[PERSON_NAME]"
click at [497, 222] on input "NEXT" at bounding box center [491, 224] width 33 height 12
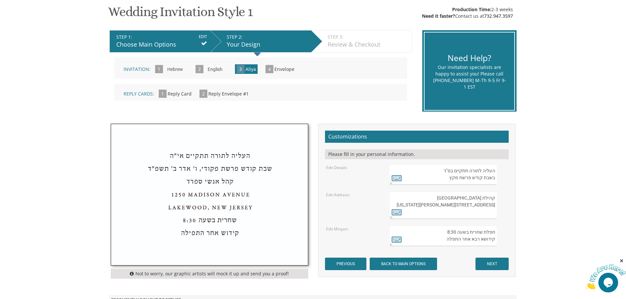
scroll to position [131, 0]
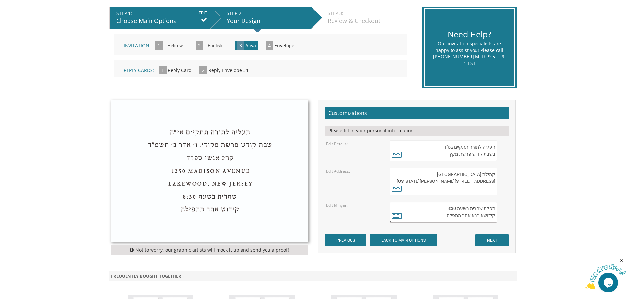
click at [239, 44] on span "3" at bounding box center [240, 45] width 8 height 8
click at [236, 44] on span "3" at bounding box center [240, 45] width 8 height 8
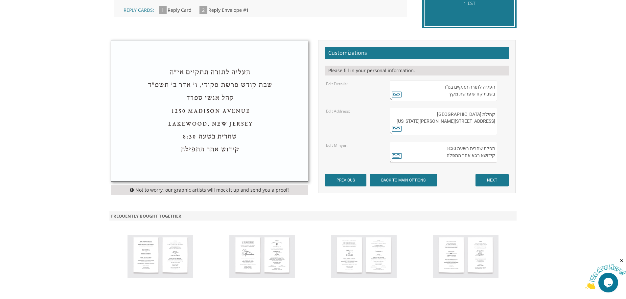
scroll to position [197, 0]
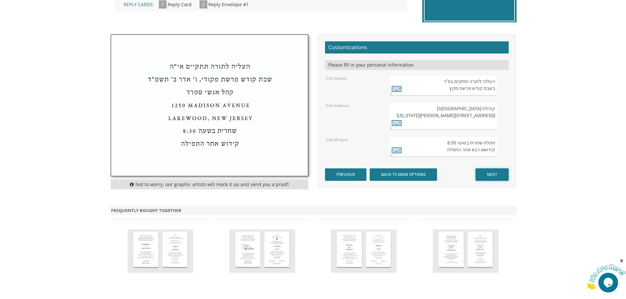
click at [507, 178] on input "NEXT" at bounding box center [491, 174] width 33 height 12
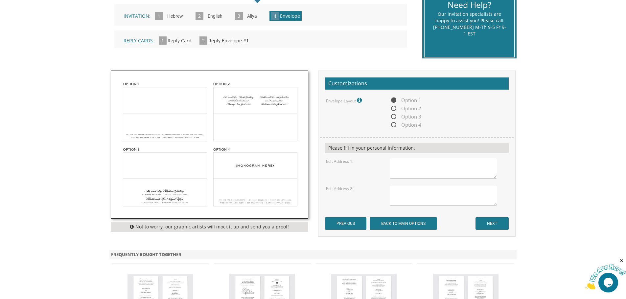
scroll to position [164, 0]
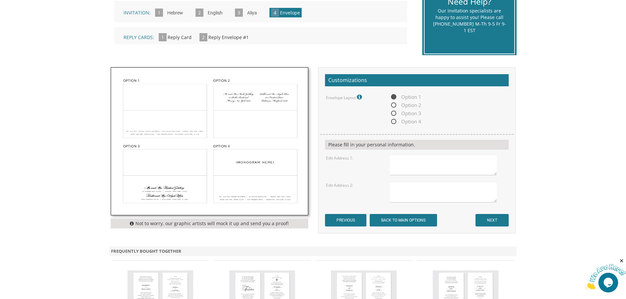
click at [158, 108] on img at bounding box center [209, 141] width 197 height 147
click at [452, 170] on textarea at bounding box center [443, 165] width 107 height 21
click at [494, 221] on input "NEXT" at bounding box center [491, 220] width 33 height 12
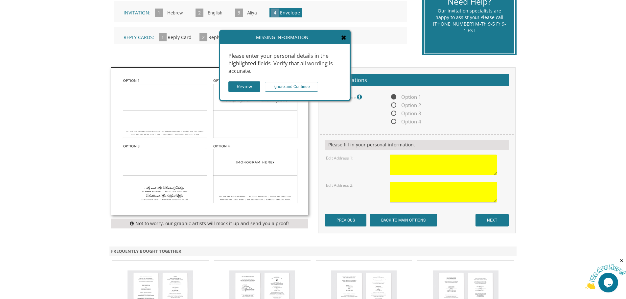
click at [406, 170] on textarea at bounding box center [443, 165] width 107 height 21
type textarea "[PERSON_NAME]"
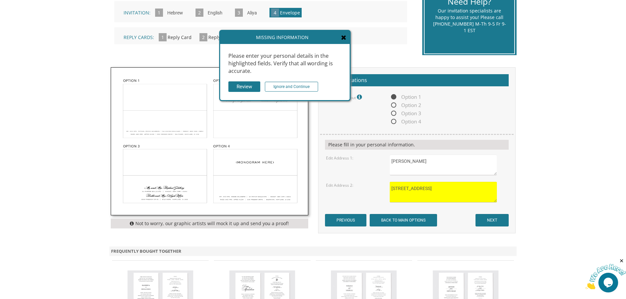
type textarea "[STREET_ADDRESS]"
click at [496, 218] on input "NEXT" at bounding box center [491, 220] width 33 height 12
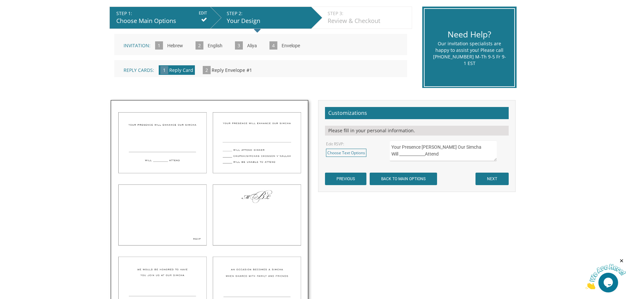
scroll to position [164, 0]
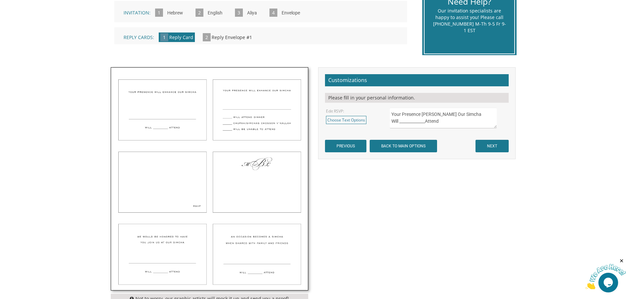
click at [256, 99] on img at bounding box center [209, 179] width 197 height 223
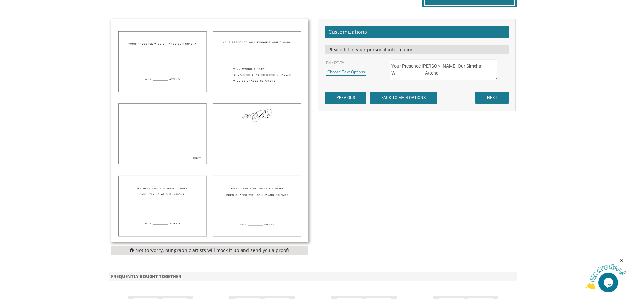
scroll to position [230, 0]
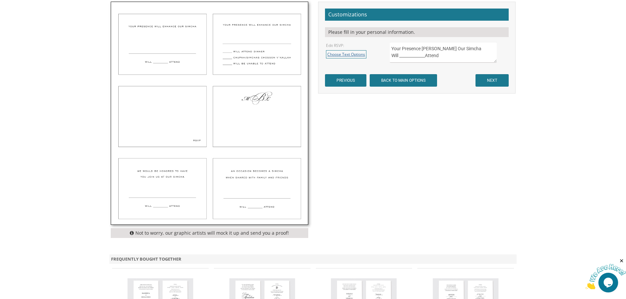
click at [340, 53] on link "Choose Text Options" at bounding box center [346, 54] width 40 height 8
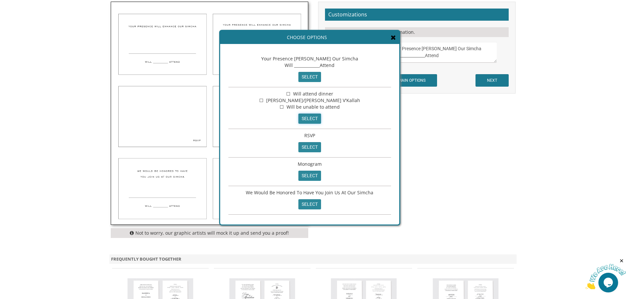
click at [313, 119] on input "select" at bounding box center [309, 119] width 23 height 10
type textarea "☐ Will attend dinner ☐ [PERSON_NAME]/[PERSON_NAME] V'Kallah ☐ Will be unable to…"
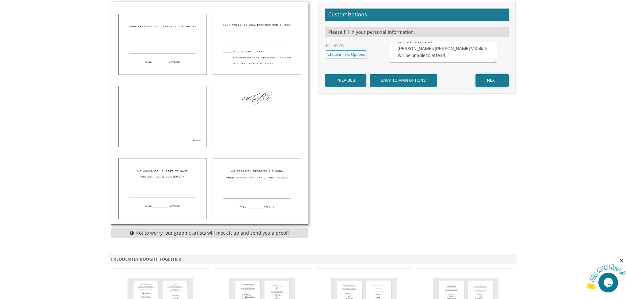
click at [498, 76] on input "NEXT" at bounding box center [491, 80] width 33 height 12
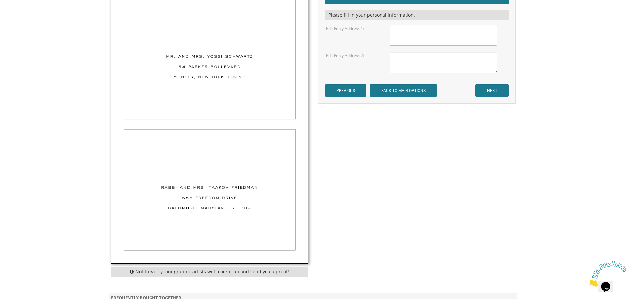
scroll to position [263, 0]
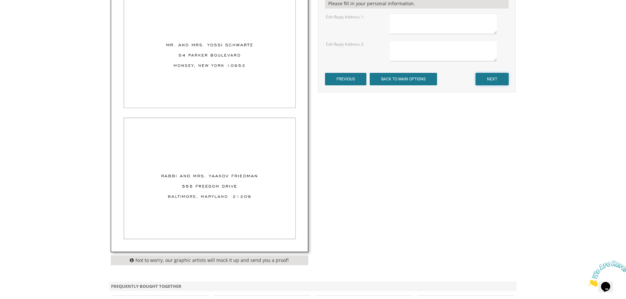
click at [487, 83] on input "NEXT" at bounding box center [491, 79] width 33 height 12
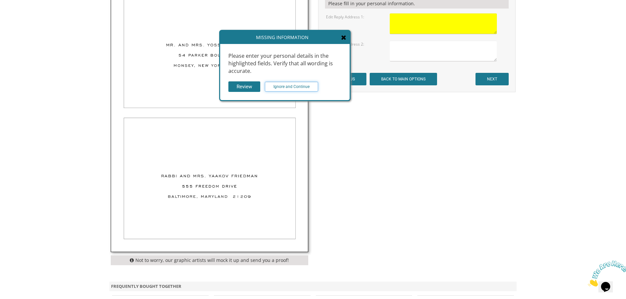
click at [286, 86] on input "Ignore and Continue" at bounding box center [291, 87] width 53 height 10
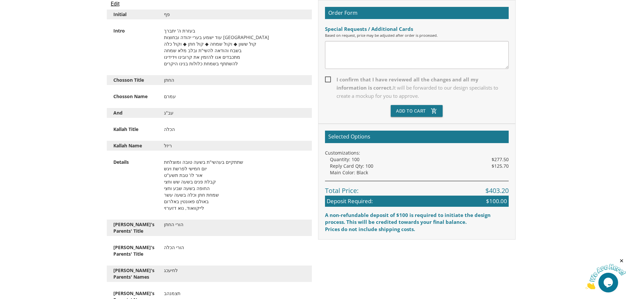
scroll to position [197, 0]
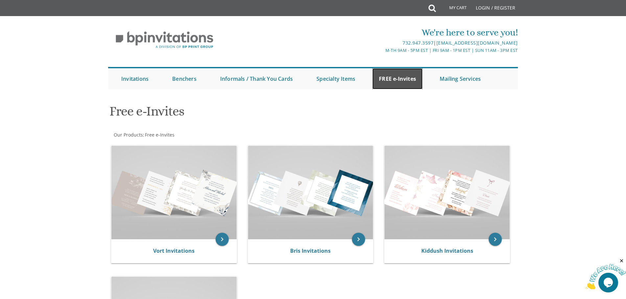
click at [393, 77] on link "FREE e-Invites" at bounding box center [397, 78] width 50 height 21
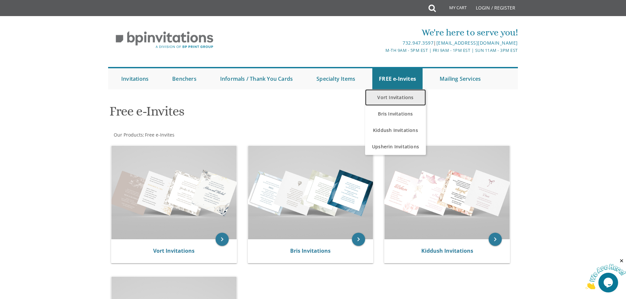
click at [398, 95] on link "Vort Invitations" at bounding box center [395, 97] width 61 height 16
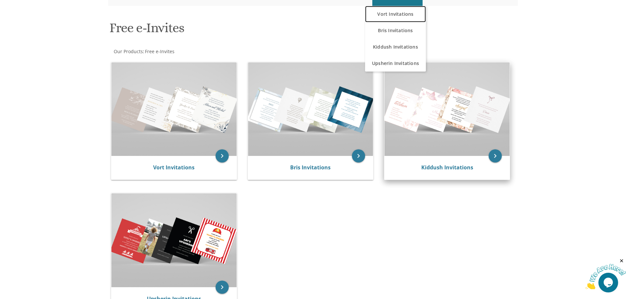
scroll to position [99, 0]
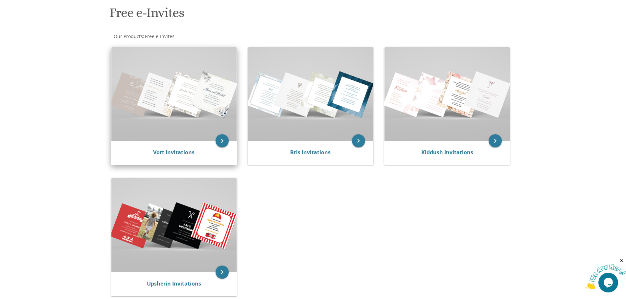
click at [196, 84] on img at bounding box center [173, 94] width 125 height 94
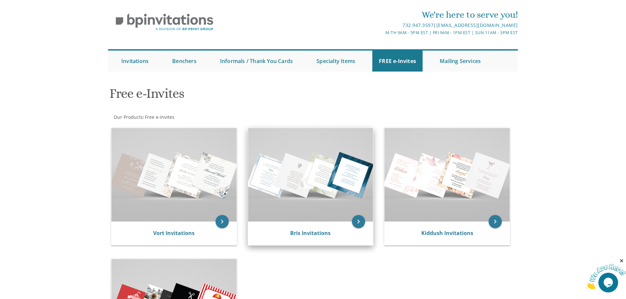
scroll to position [0, 0]
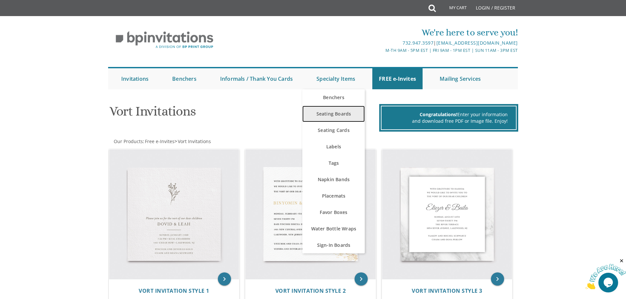
click at [332, 111] on link "Seating Boards" at bounding box center [333, 114] width 62 height 16
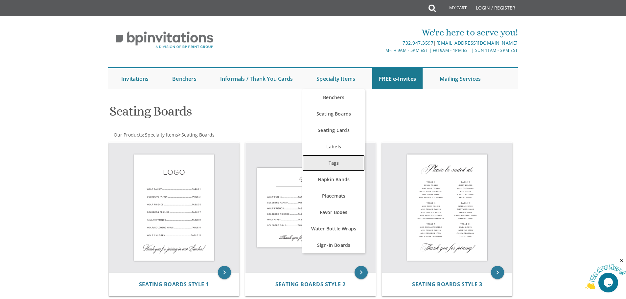
click at [336, 164] on link "Tags" at bounding box center [333, 163] width 62 height 16
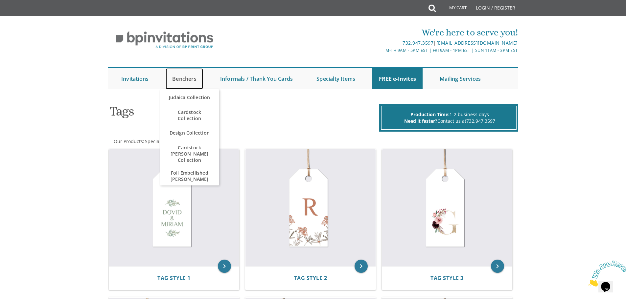
click at [186, 81] on link "Benchers" at bounding box center [184, 78] width 37 height 21
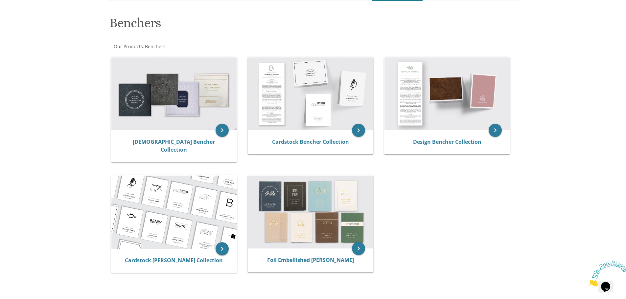
scroll to position [99, 0]
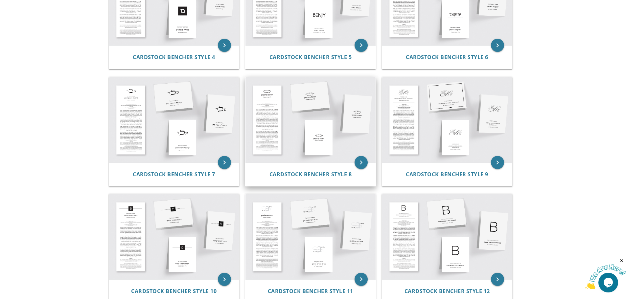
scroll to position [394, 0]
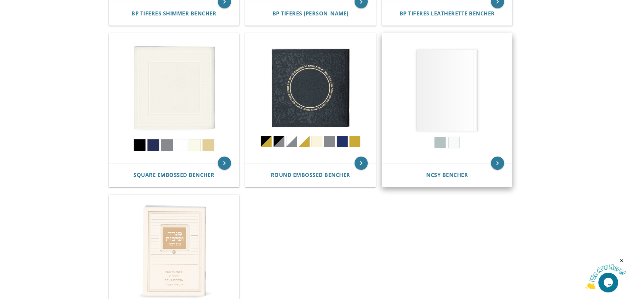
scroll to position [230, 0]
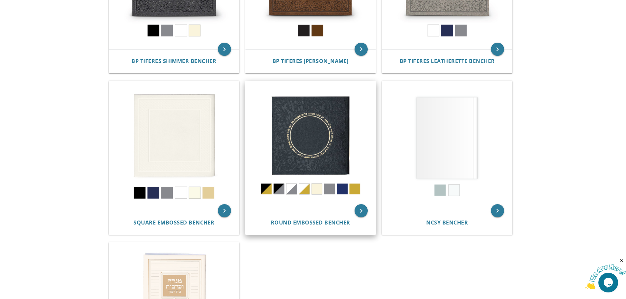
click at [311, 148] on img at bounding box center [310, 146] width 130 height 130
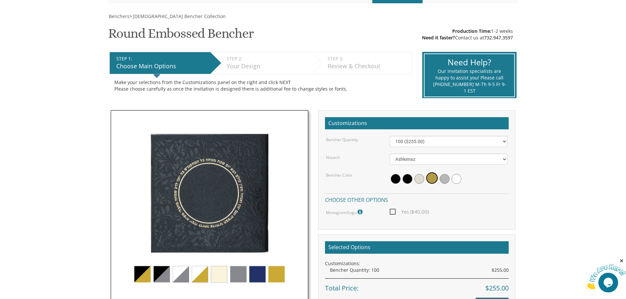
scroll to position [131, 0]
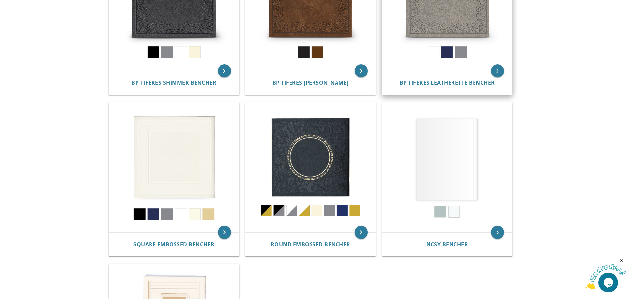
scroll to position [230, 0]
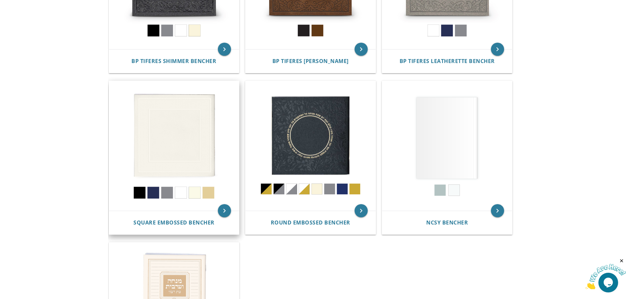
click at [173, 131] on img at bounding box center [174, 146] width 130 height 130
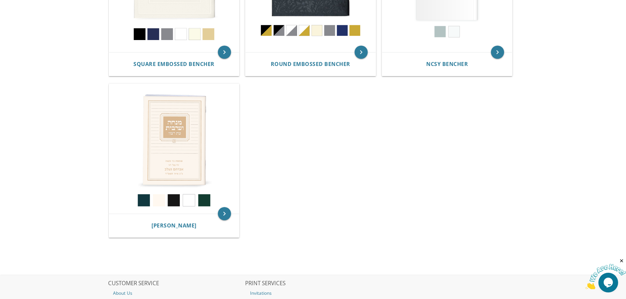
scroll to position [394, 0]
